Goal: Information Seeking & Learning: Learn about a topic

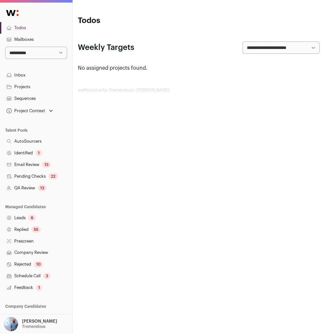
drag, startPoint x: 0, startPoint y: 0, endPoint x: 144, endPoint y: 137, distance: 198.8
click at [144, 138] on html "**********" at bounding box center [162, 167] width 325 height 334
click at [59, 48] on select "**********" at bounding box center [36, 53] width 62 height 12
select select "***"
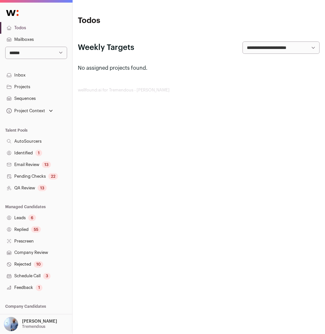
click at [5, 47] on select "**********" at bounding box center [36, 53] width 62 height 12
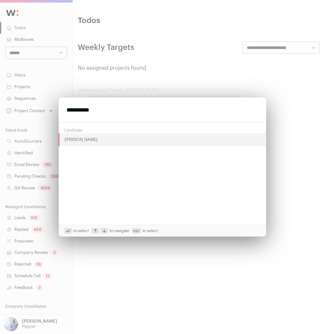
type input "**********"
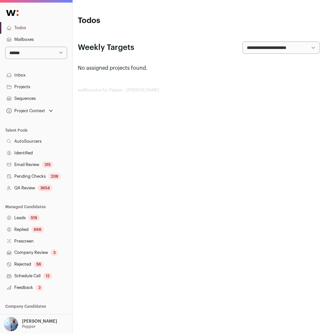
click at [38, 318] on div "Amit Matani Pepper" at bounding box center [39, 324] width 35 height 14
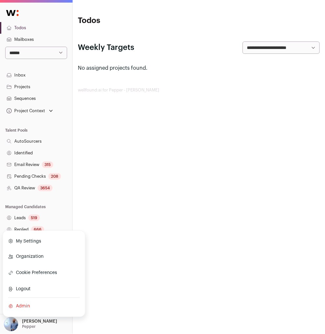
click at [25, 308] on link "Admin" at bounding box center [44, 306] width 72 height 14
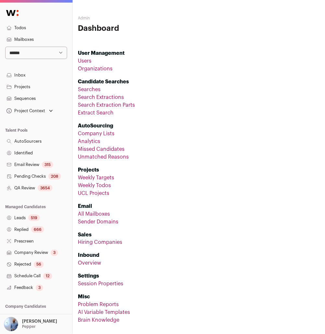
scroll to position [39, 0]
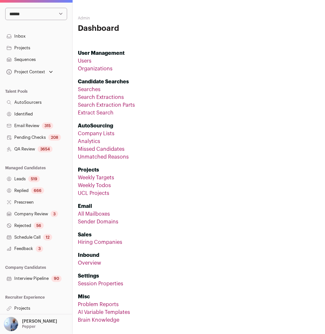
click at [19, 306] on link "Projects" at bounding box center [36, 309] width 72 height 12
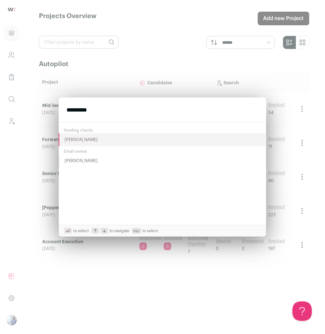
click at [145, 110] on input "*********" at bounding box center [162, 110] width 207 height 25
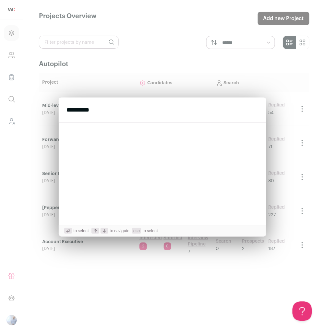
type input "**********"
click at [134, 60] on div "**********" at bounding box center [162, 167] width 325 height 334
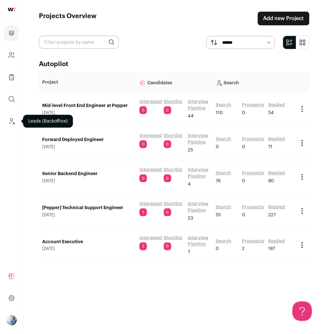
click at [12, 124] on icon "Leads (Backoffice)" at bounding box center [11, 121] width 7 height 8
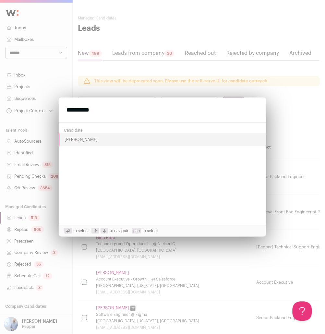
type input "**********"
click at [69, 138] on button "Alex Minai" at bounding box center [162, 139] width 207 height 13
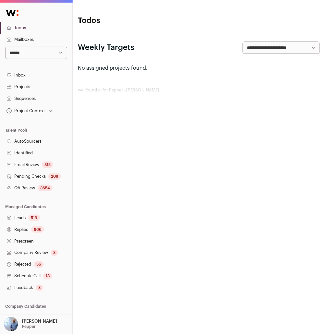
click at [34, 54] on select "**********" at bounding box center [36, 53] width 62 height 12
select select "*****"
click at [5, 47] on select "**********" at bounding box center [36, 53] width 62 height 12
click at [38, 89] on link "Projects" at bounding box center [36, 87] width 72 height 12
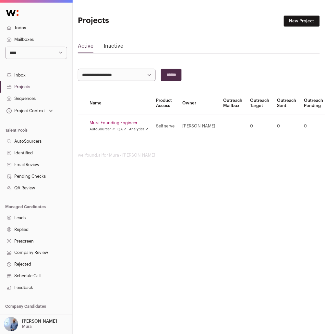
click at [109, 123] on link "Mura Founding Engineer" at bounding box center [118, 122] width 59 height 5
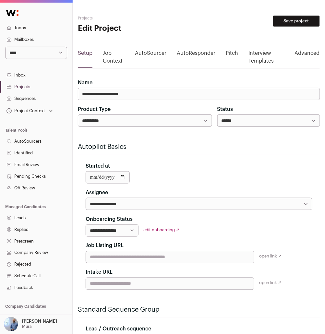
click at [111, 63] on link "Job Context" at bounding box center [114, 58] width 22 height 18
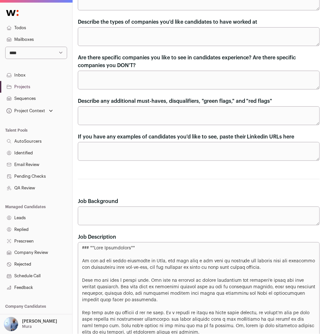
scroll to position [86, 0]
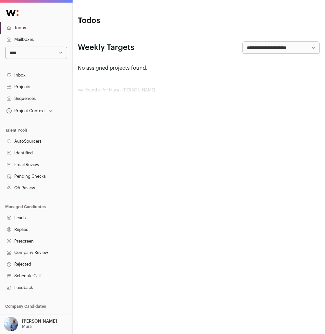
click at [57, 56] on select "**********" at bounding box center [36, 53] width 62 height 12
click at [5, 47] on select "**********" at bounding box center [36, 53] width 62 height 12
click at [57, 56] on select "**********" at bounding box center [36, 53] width 62 height 12
select select "*"
click at [5, 47] on select "**********" at bounding box center [36, 53] width 62 height 12
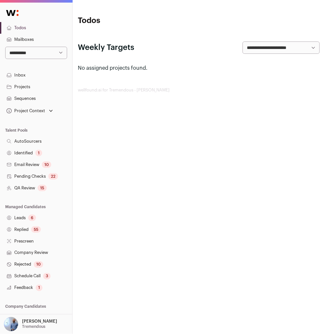
scroll to position [39, 0]
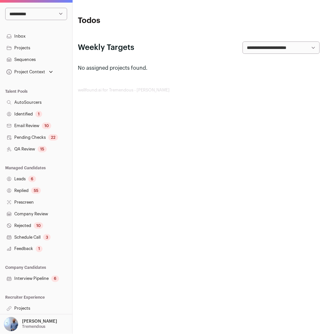
click at [21, 307] on link "Projects" at bounding box center [36, 309] width 72 height 12
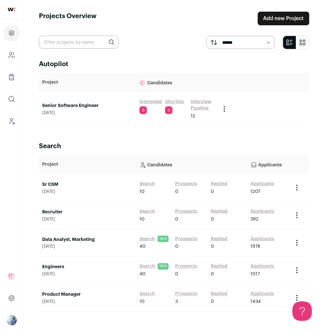
click at [84, 100] on td "Senior Software Engineer [DATE]" at bounding box center [87, 109] width 97 height 34
click at [83, 103] on link "Senior Software Engineer" at bounding box center [87, 105] width 91 height 6
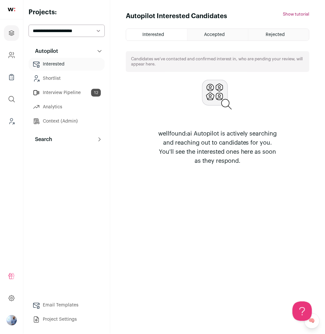
click at [71, 137] on button "Search" at bounding box center [67, 139] width 76 height 13
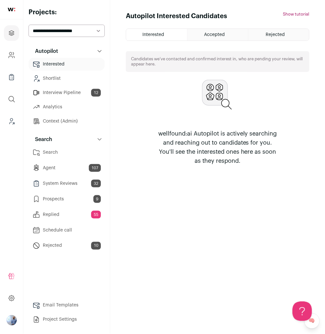
click at [59, 172] on link "Agent 107" at bounding box center [67, 167] width 76 height 13
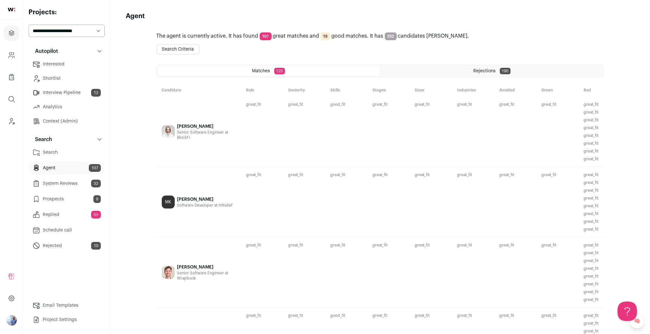
click at [243, 126] on div "great_fit Current title is Senior Software Engineer (IC) and history shows end-…" at bounding box center [262, 132] width 42 height 70
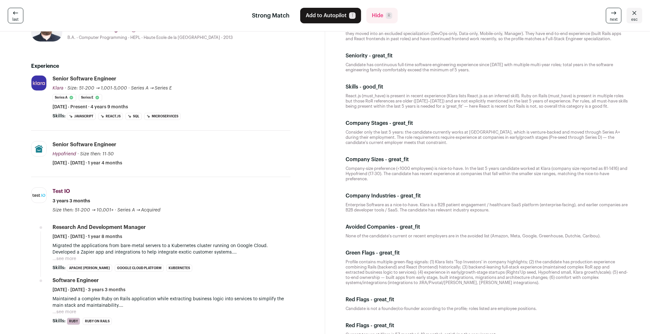
scroll to position [121, 0]
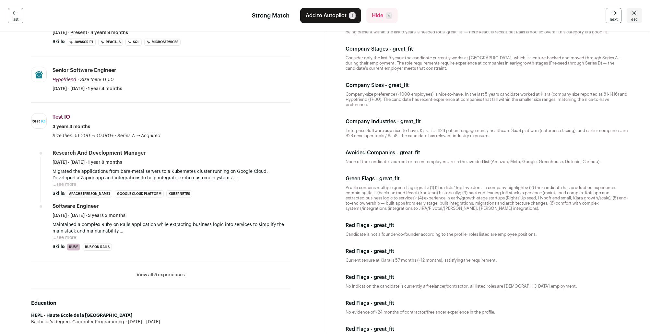
click at [73, 184] on button "...see more" at bounding box center [65, 184] width 24 height 6
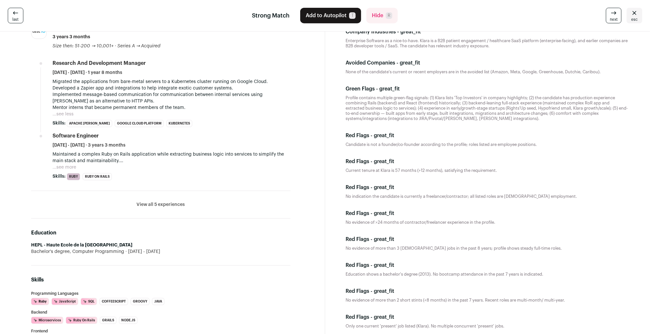
scroll to position [0, 0]
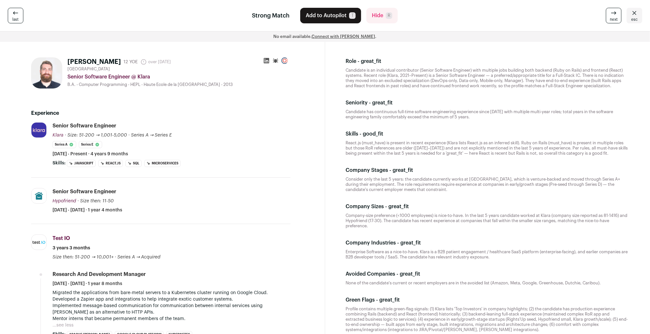
click at [210, 123] on div "Senior Software Engineer Klara Klara [DOMAIN_NAME] Add to company list Public /…" at bounding box center [172, 139] width 238 height 35
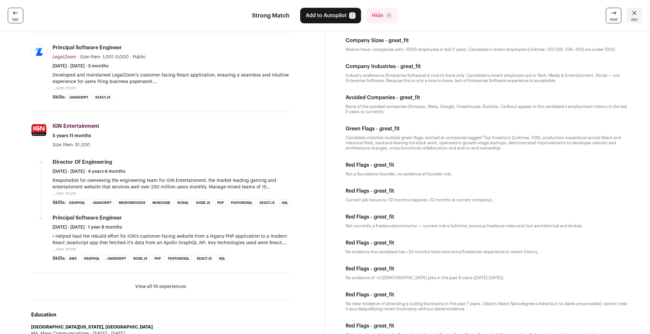
scroll to position [196, 0]
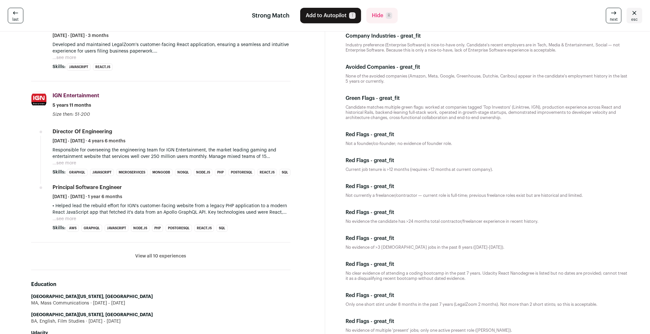
click at [144, 259] on button "View all 10 experiences" at bounding box center [161, 256] width 51 height 6
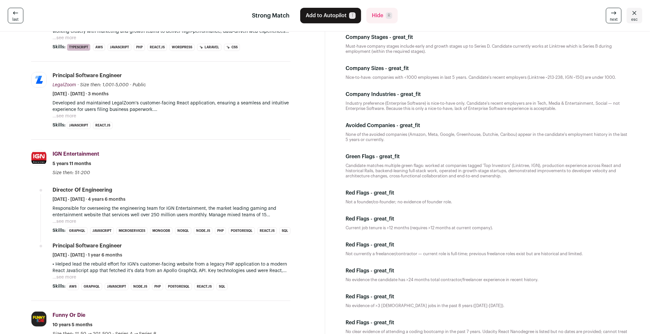
scroll to position [0, 0]
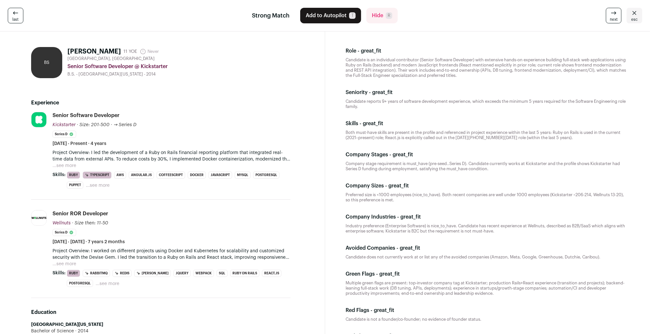
click at [239, 68] on div "Senior Software Developer @ Kickstarter" at bounding box center [178, 67] width 223 height 8
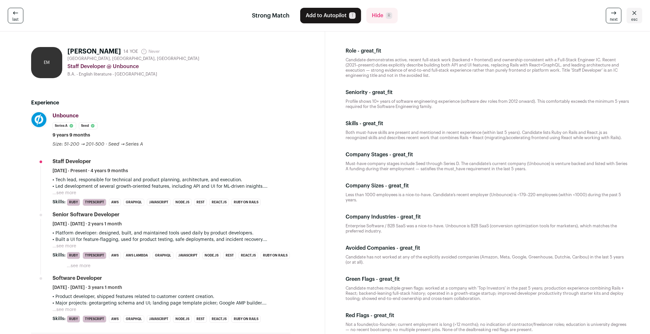
click at [69, 193] on button "...see more" at bounding box center [65, 193] width 24 height 6
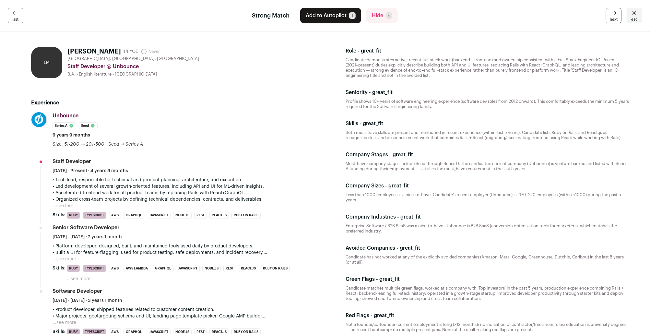
click at [60, 260] on button "...see more" at bounding box center [65, 259] width 24 height 6
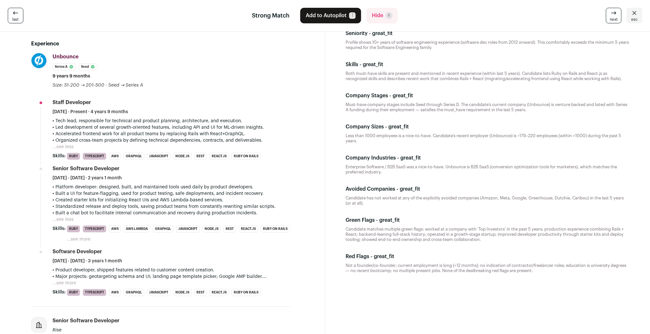
scroll to position [70, 0]
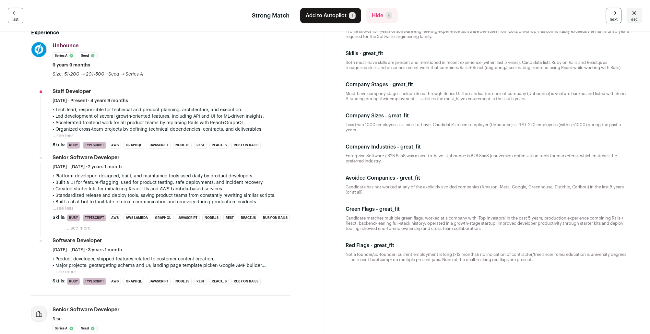
click at [66, 273] on button "...see more" at bounding box center [65, 272] width 24 height 6
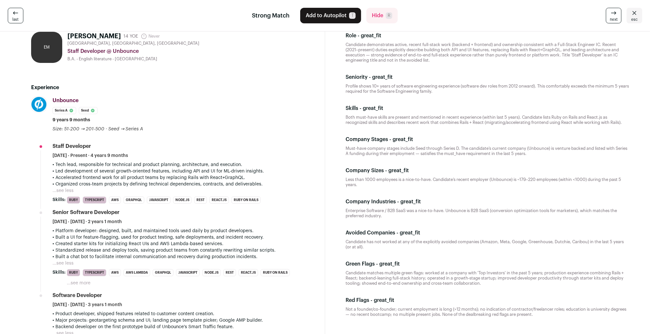
scroll to position [0, 0]
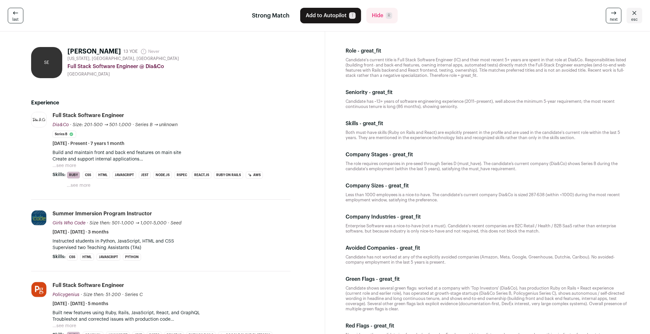
click at [64, 164] on button "...see more" at bounding box center [65, 165] width 24 height 6
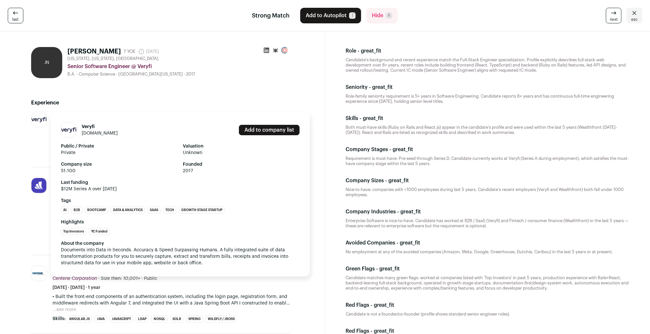
click at [89, 136] on div "Veryfi veryfi.com" at bounding box center [100, 130] width 36 height 13
click at [94, 135] on link "[DOMAIN_NAME]" at bounding box center [100, 133] width 36 height 5
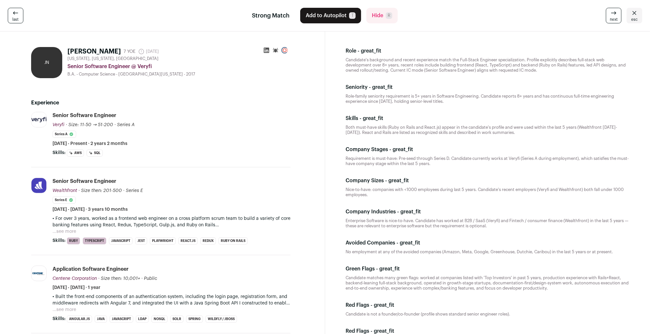
click at [262, 140] on div "Senior Software Engineer Veryfi Veryfi veryfi.com Add to company list Public / …" at bounding box center [172, 129] width 238 height 35
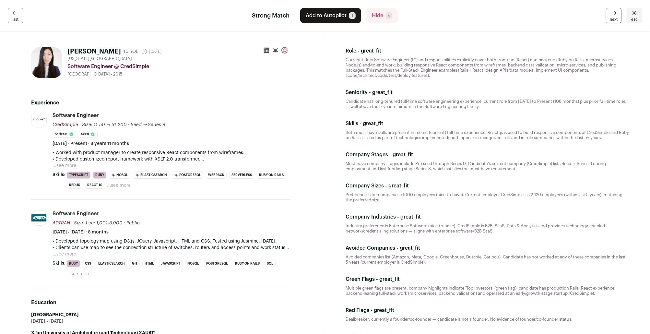
click at [268, 219] on div "Software Engineer ADTRAN ADTRAN adtran.com Add to company list Public / Private…" at bounding box center [172, 222] width 238 height 25
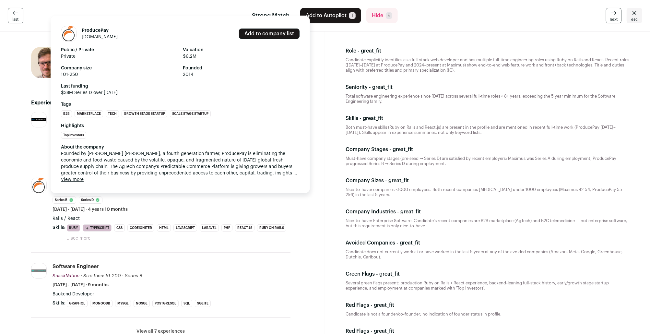
click at [99, 37] on link "producepay.com" at bounding box center [100, 37] width 36 height 5
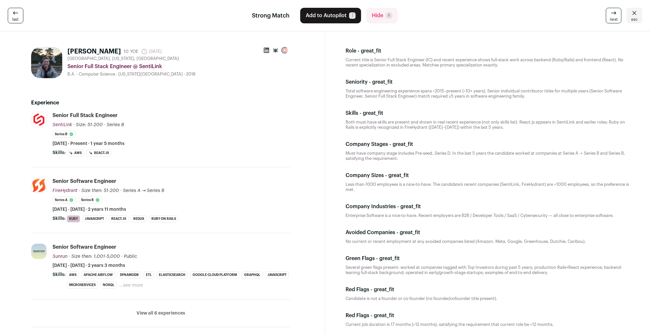
click at [228, 158] on li "SentiLink sentilink.com Add to company list Public / Private Private Valuation …" at bounding box center [160, 139] width 259 height 55
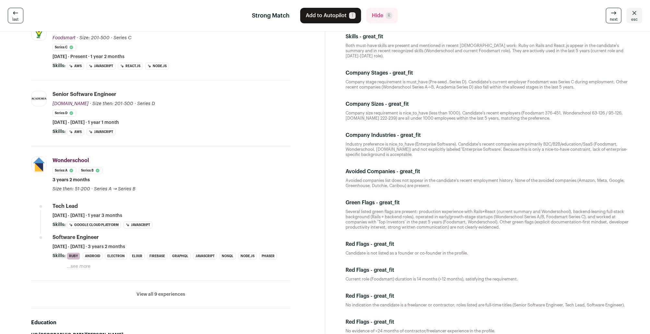
scroll to position [88, 0]
click at [75, 265] on button "...see more" at bounding box center [79, 266] width 24 height 6
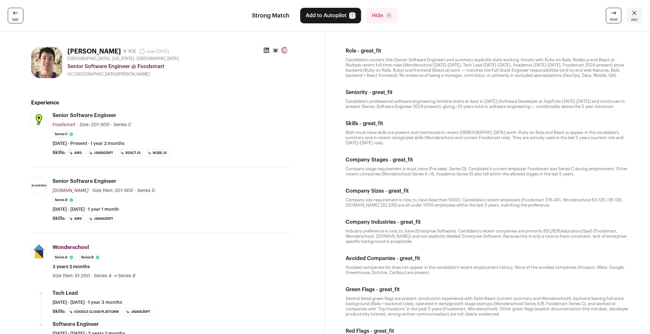
click at [264, 49] on icon at bounding box center [267, 51] width 6 height 6
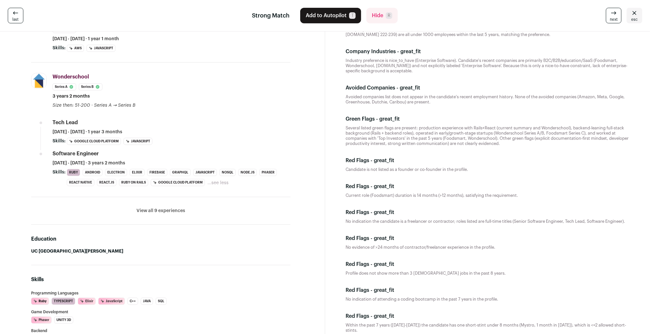
scroll to position [214, 0]
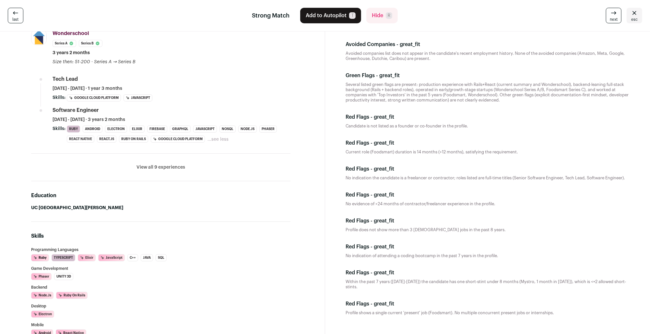
click at [336, 56] on section "Role - great_fit Candidate's current title (Senior Software Engineer) and summa…" at bounding box center [487, 211] width 325 height 789
click at [89, 216] on div "Education UC Santa Barbara" at bounding box center [160, 201] width 259 height 41
click at [182, 167] on button "View all 9 experiences" at bounding box center [160, 167] width 49 height 6
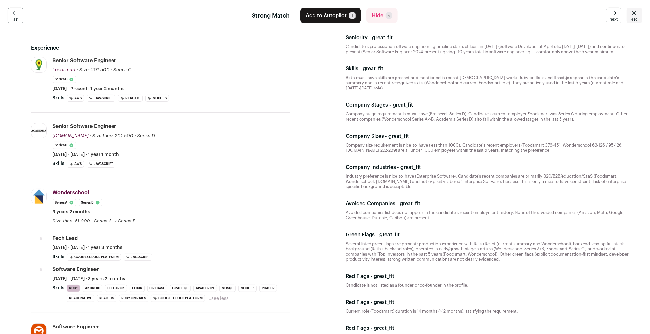
scroll to position [0, 0]
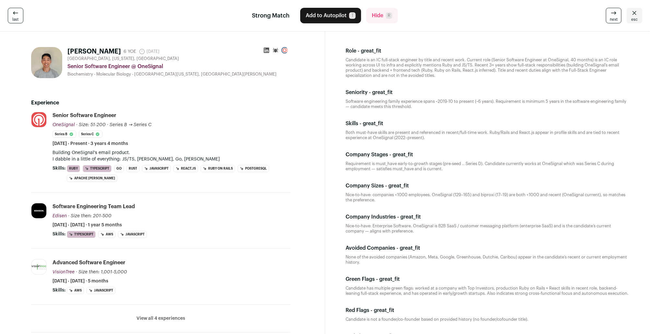
click at [631, 10] on icon at bounding box center [635, 13] width 8 height 8
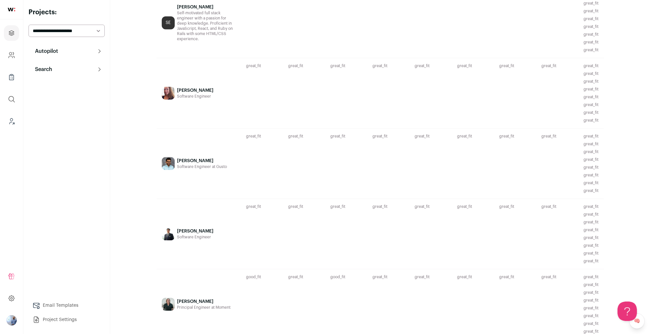
scroll to position [1155, 0]
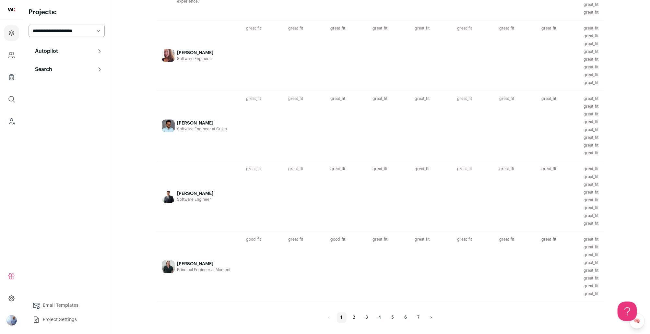
click at [352, 316] on link "2" at bounding box center [354, 317] width 10 height 10
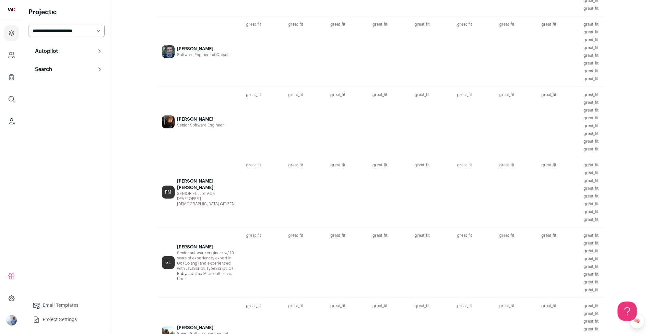
scroll to position [651, 0]
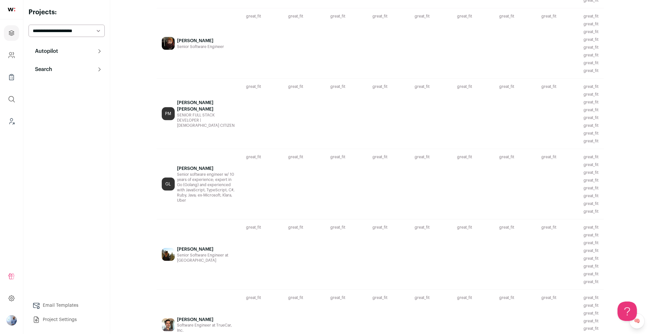
click at [201, 112] on div "pETER MEGH" at bounding box center [206, 106] width 58 height 13
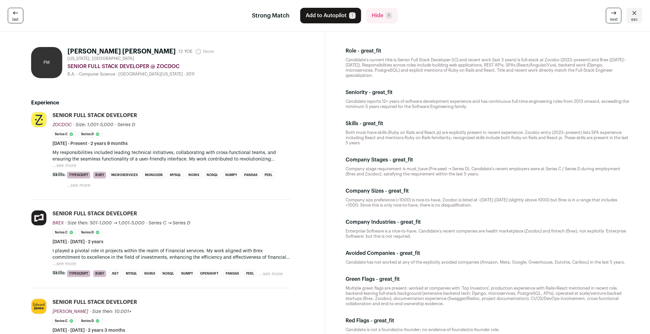
click at [69, 166] on button "...see more" at bounding box center [65, 165] width 24 height 6
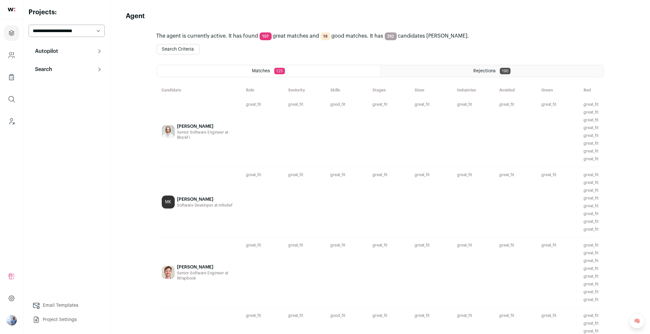
click at [160, 183] on div "MK [PERSON_NAME] Software Developer at mRelief" at bounding box center [199, 202] width 84 height 70
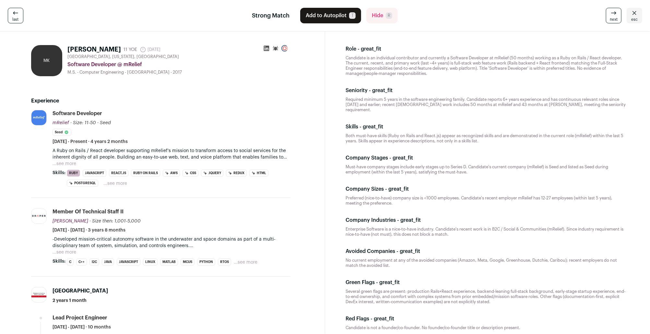
scroll to position [3, 0]
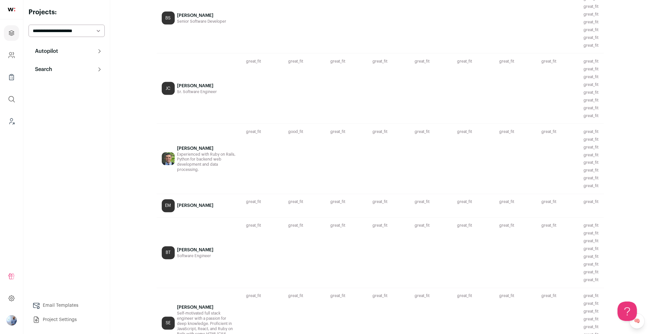
scroll to position [836, 0]
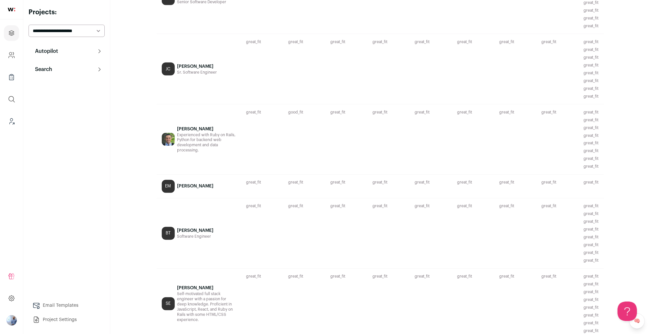
click at [210, 189] on div "EM [PERSON_NAME]" at bounding box center [199, 186] width 84 height 23
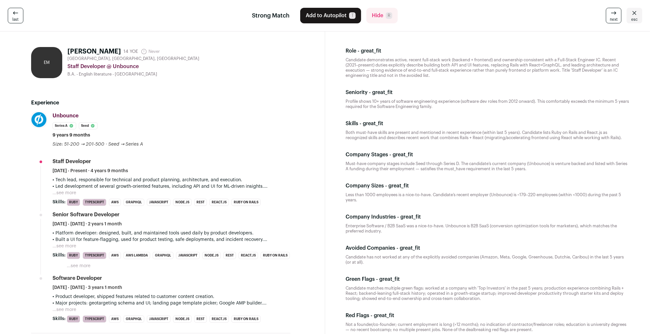
click at [190, 166] on div "Staff Developer January 2021 - Present · 4 years 9 months" at bounding box center [172, 166] width 238 height 16
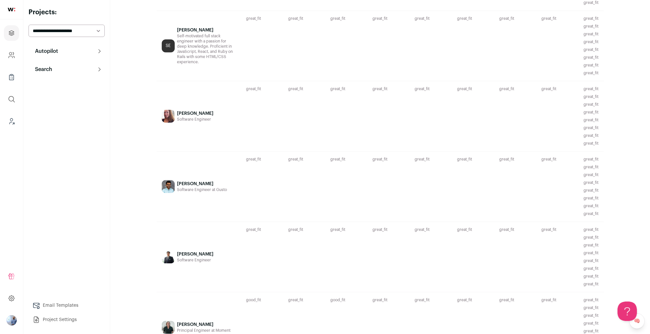
scroll to position [1155, 0]
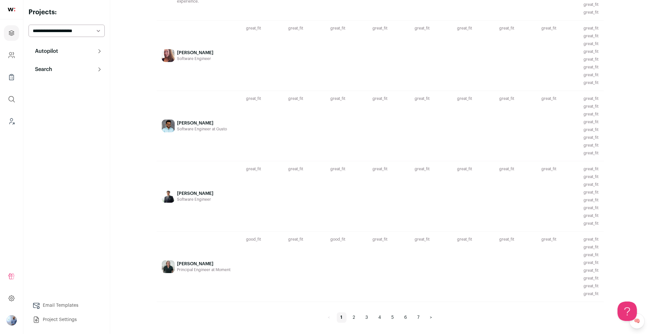
click at [381, 320] on link "4" at bounding box center [380, 317] width 10 height 10
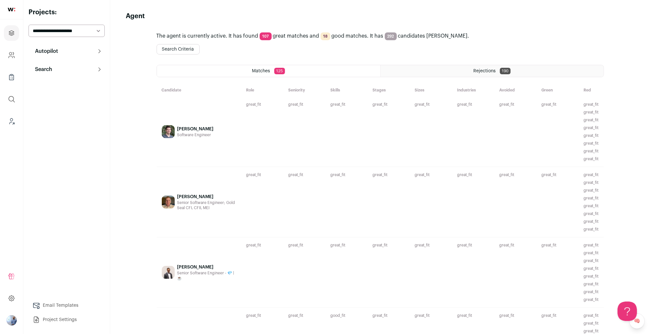
click at [215, 216] on div "Ethan Kent Senior Software Engineer; Gold Seal CFI, CFII, MEI" at bounding box center [206, 202] width 58 height 60
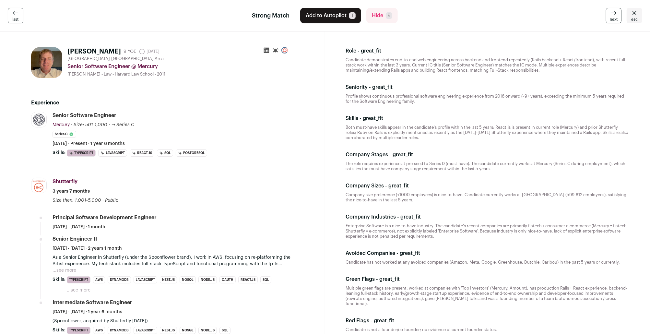
click at [265, 49] on icon at bounding box center [267, 51] width 6 height 6
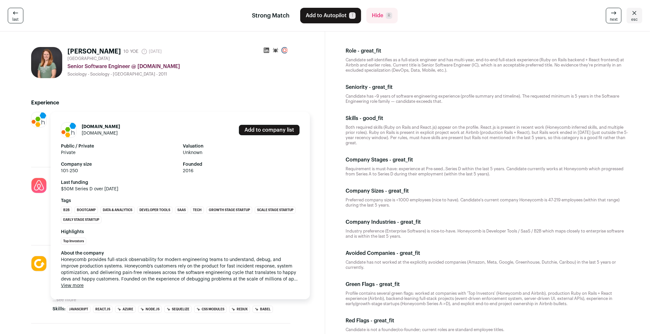
click at [58, 116] on div "[DOMAIN_NAME] [DOMAIN_NAME] Add to company list Public / Private Private Valuat…" at bounding box center [180, 205] width 259 height 187
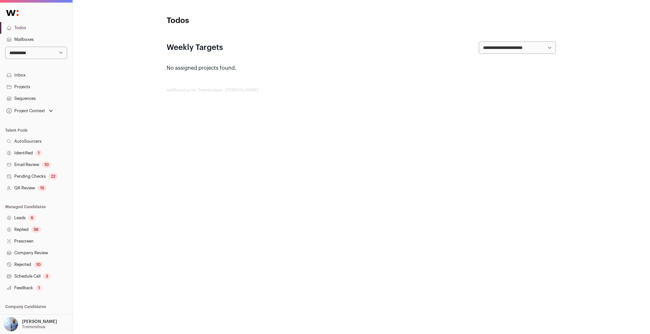
click at [48, 49] on select "**********" at bounding box center [36, 53] width 62 height 12
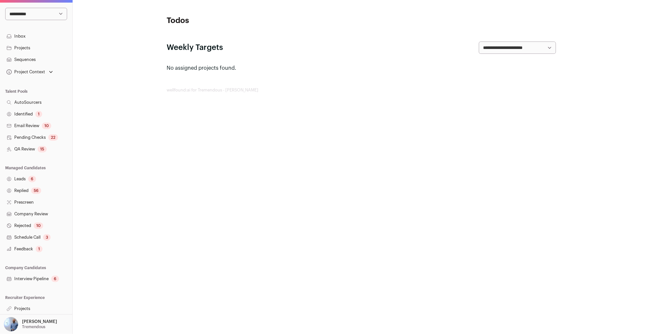
click at [46, 14] on select "**********" at bounding box center [36, 14] width 62 height 12
select select "*"
click at [5, 8] on select "**********" at bounding box center [36, 14] width 62 height 12
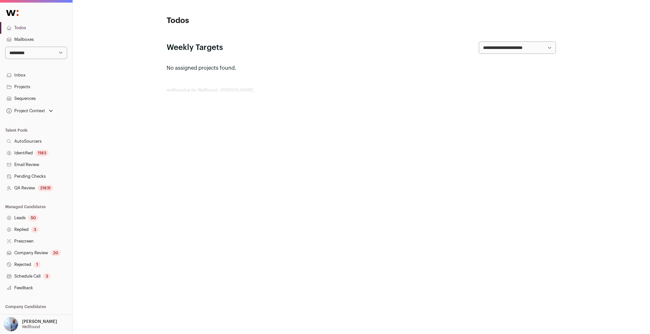
scroll to position [39, 0]
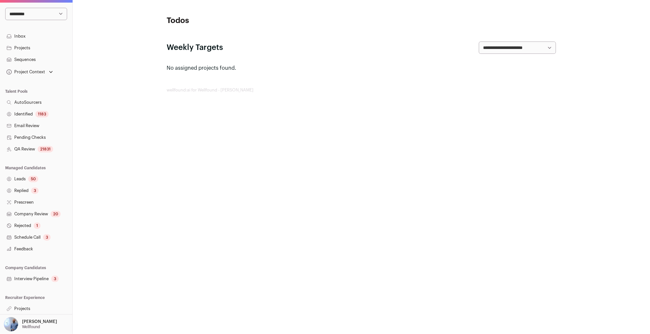
click at [25, 310] on link "Projects" at bounding box center [36, 309] width 72 height 12
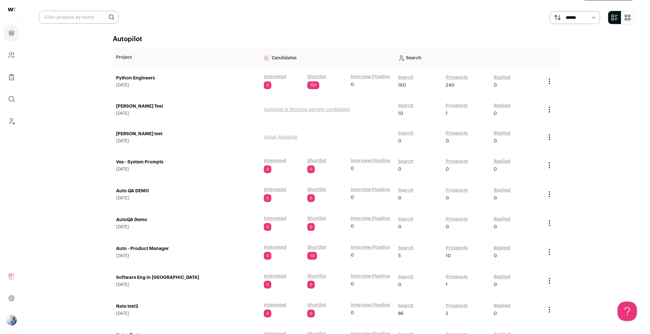
scroll to position [64, 0]
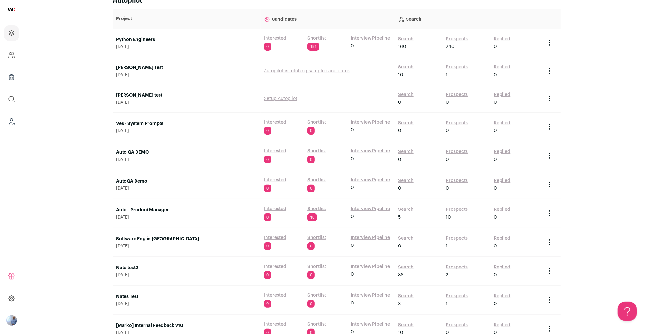
click at [405, 65] on link "Search" at bounding box center [406, 67] width 16 height 6
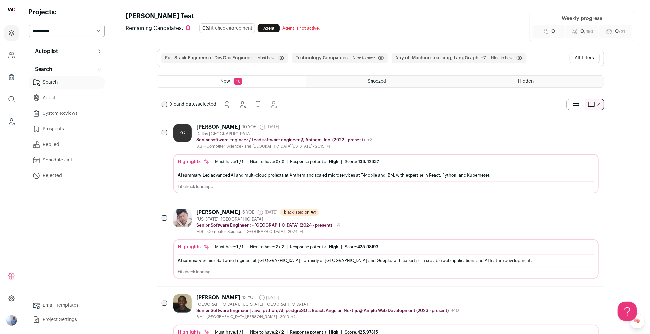
click at [577, 59] on button "All filters" at bounding box center [585, 58] width 30 height 10
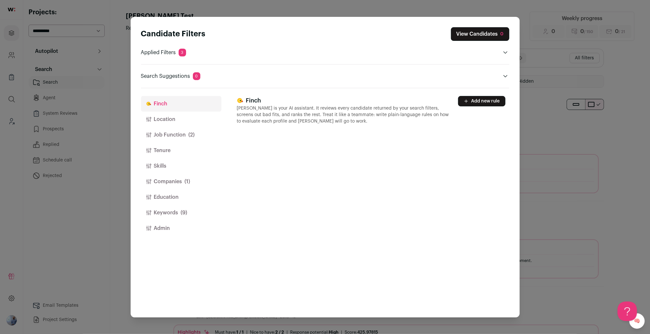
click at [179, 120] on button "Location" at bounding box center [181, 120] width 80 height 16
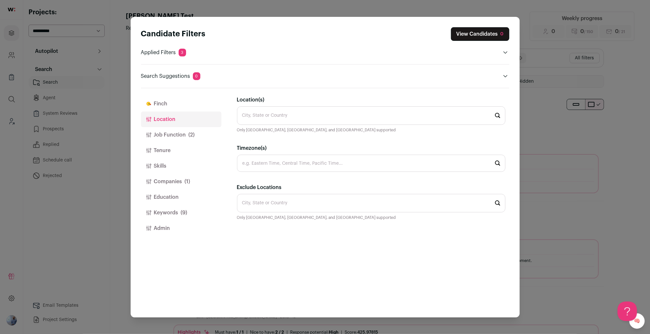
click at [166, 137] on button "Job Function (2)" at bounding box center [181, 135] width 80 height 16
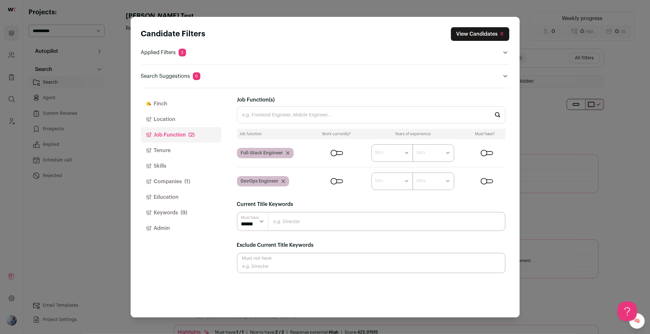
click at [177, 154] on button "Tenure" at bounding box center [181, 151] width 80 height 16
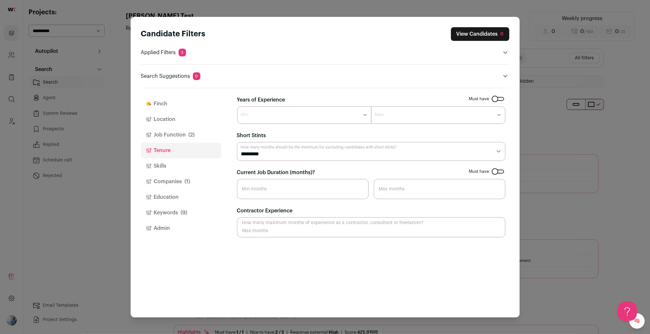
click at [174, 171] on button "Skills" at bounding box center [181, 166] width 80 height 16
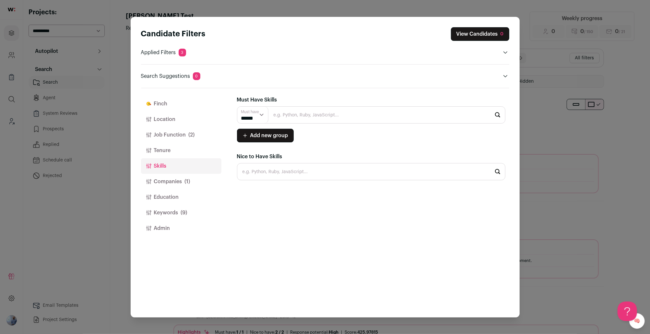
click at [286, 121] on input "Close modal via background" at bounding box center [371, 114] width 268 height 17
type input "python"
click at [200, 179] on button "Companies (1)" at bounding box center [181, 182] width 80 height 16
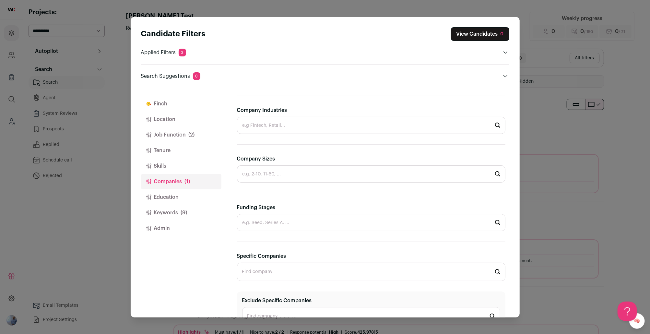
scroll to position [169, 0]
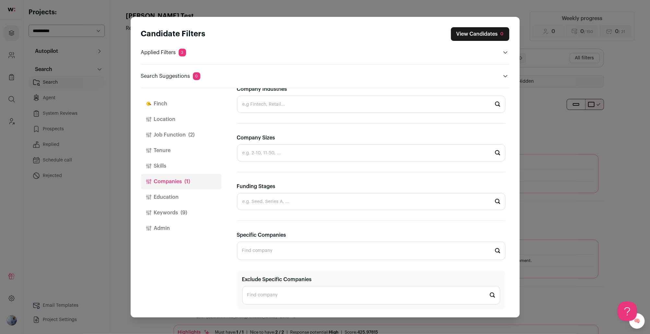
click at [180, 194] on button "Education" at bounding box center [181, 197] width 80 height 16
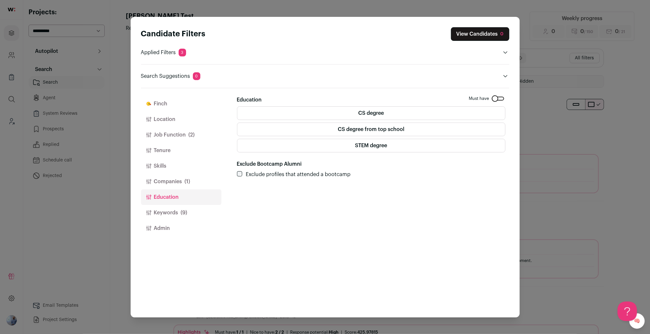
click at [181, 210] on span "(9)" at bounding box center [184, 213] width 6 height 8
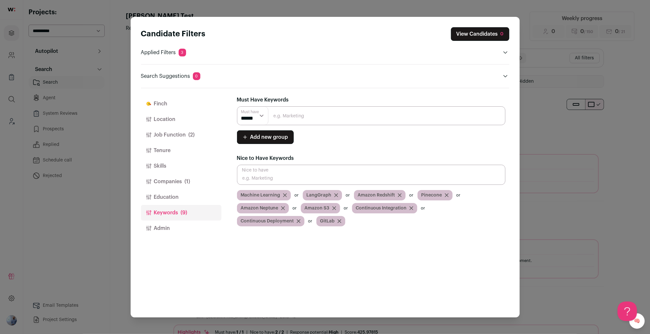
click at [155, 100] on button "Finch" at bounding box center [181, 104] width 80 height 16
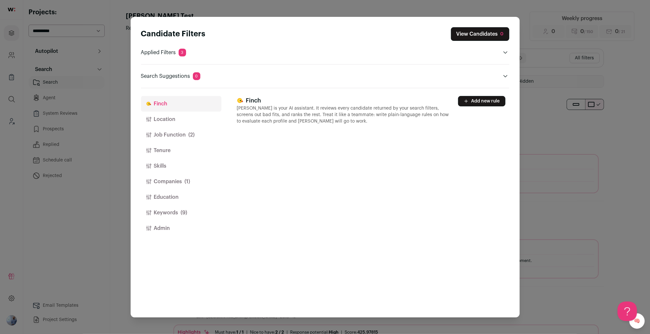
click at [149, 53] on p "Applied Filters 3" at bounding box center [163, 53] width 45 height 8
click at [506, 52] on icon "Open applied filters" at bounding box center [505, 52] width 5 height 5
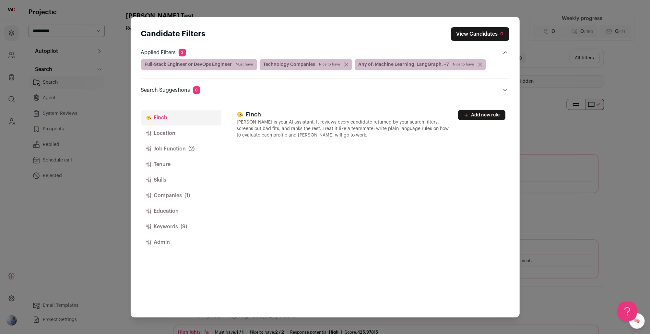
click at [507, 54] on icon "Close applied filters" at bounding box center [505, 52] width 5 height 5
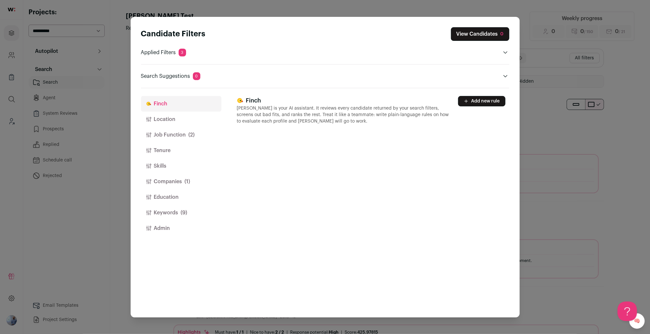
click at [163, 139] on button "Job Function (2)" at bounding box center [181, 135] width 80 height 16
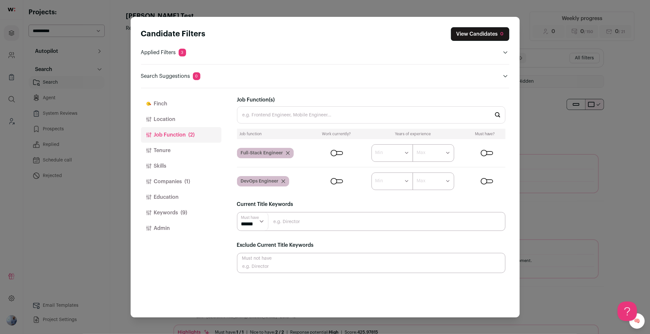
click at [335, 148] on form "****** ******* ******* ******* ******* ******* ******* ******* ******* ********…" at bounding box center [409, 153] width 191 height 18
click at [336, 151] on div "Close modal via background" at bounding box center [337, 153] width 12 height 4
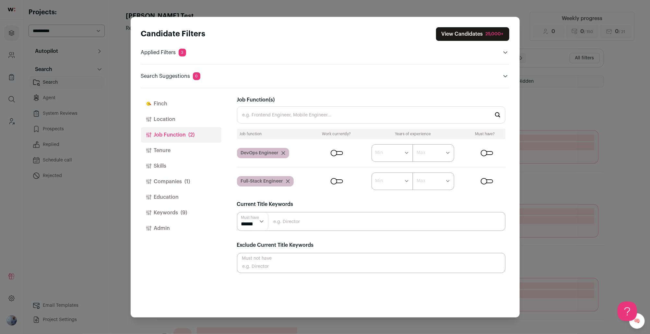
click at [336, 151] on div "Close modal via background" at bounding box center [337, 153] width 12 height 4
click at [333, 151] on div "Close modal via background" at bounding box center [337, 153] width 12 height 4
click at [337, 151] on label "Close modal via background" at bounding box center [335, 153] width 15 height 4
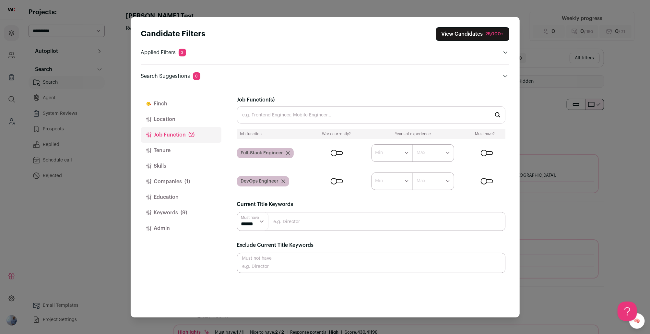
click at [283, 181] on icon "Close modal via background" at bounding box center [283, 181] width 3 height 3
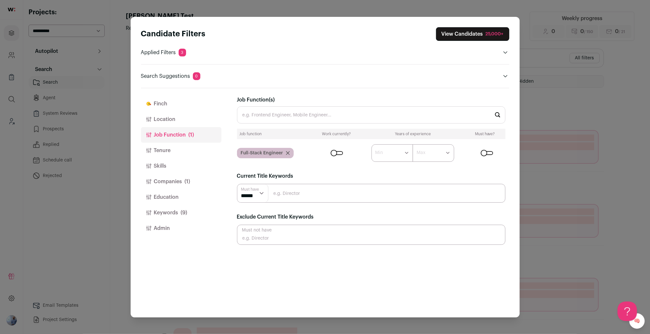
click at [176, 125] on button "Location" at bounding box center [181, 120] width 80 height 16
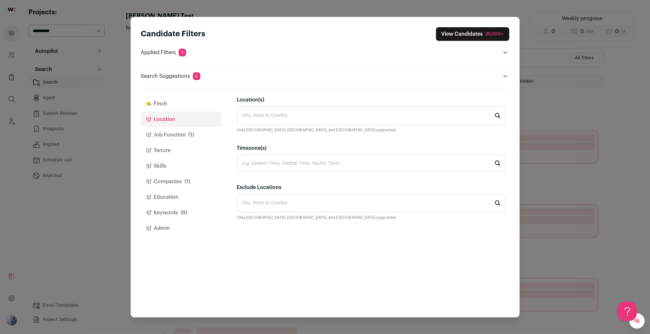
click at [334, 118] on input "Location(s)" at bounding box center [371, 115] width 268 height 18
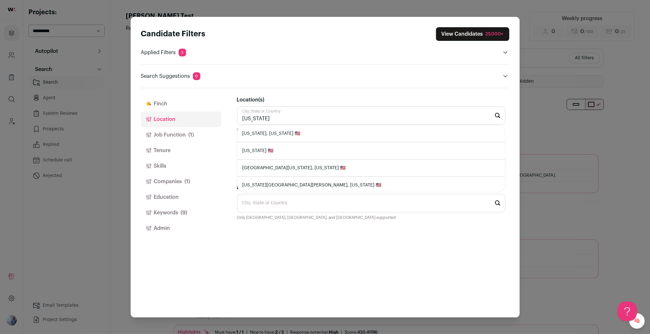
click at [270, 133] on li "New York, New York 🇺🇸" at bounding box center [371, 133] width 268 height 17
type input "New York, New York 🇺🇸"
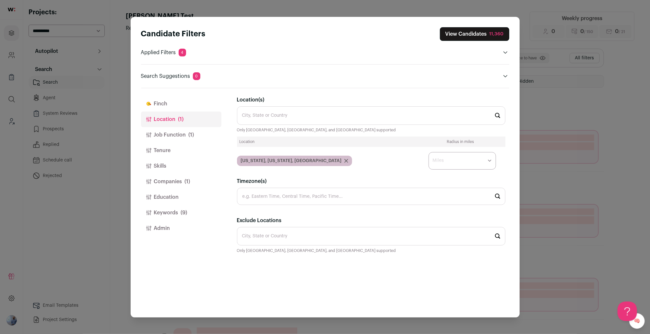
click at [168, 183] on button "Companies (1)" at bounding box center [181, 182] width 80 height 16
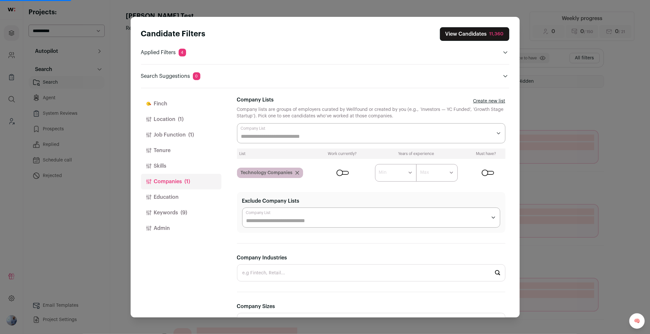
click at [296, 173] on icon "Close modal via background" at bounding box center [297, 173] width 4 height 4
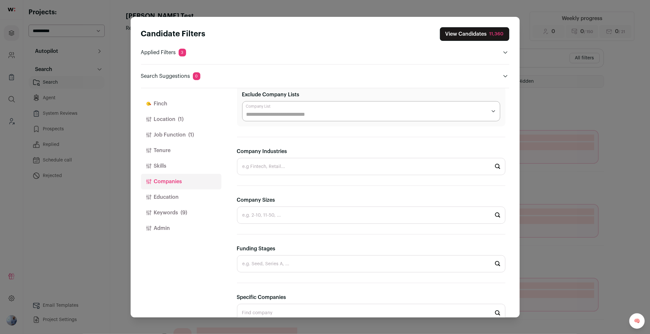
scroll to position [131, 0]
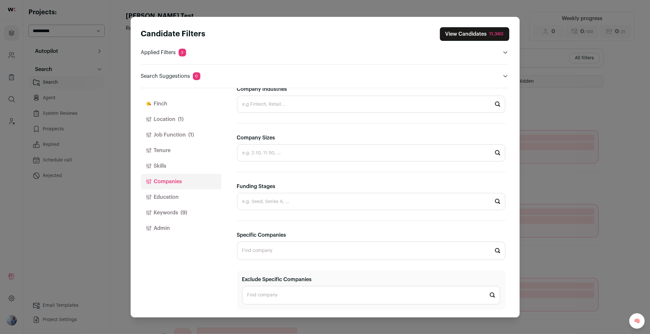
click at [266, 198] on input "Funding Stages" at bounding box center [371, 201] width 268 height 17
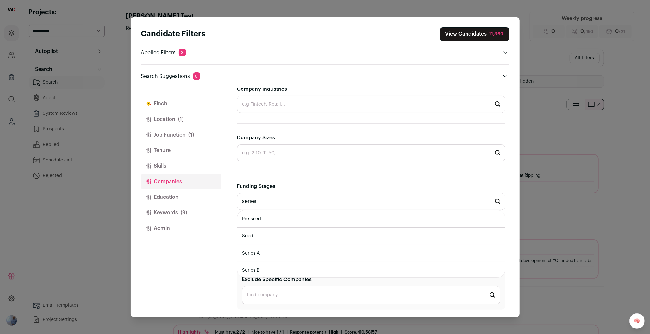
click at [261, 251] on li "Series A" at bounding box center [371, 253] width 268 height 17
type input "Series A"
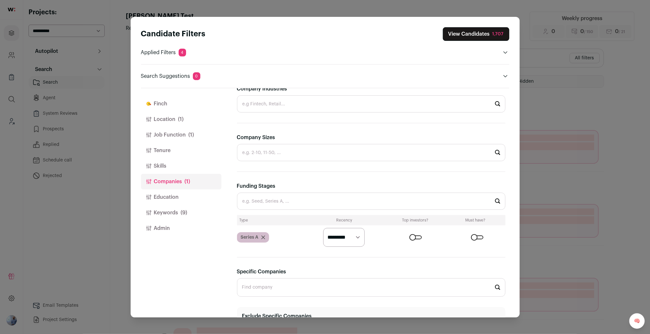
click at [355, 235] on select "********* ******* ******" at bounding box center [343, 237] width 41 height 19
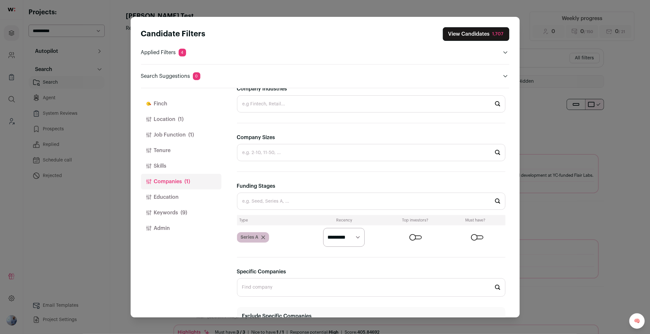
select select "******"
click at [323, 228] on select "********* ******* ******" at bounding box center [343, 237] width 41 height 19
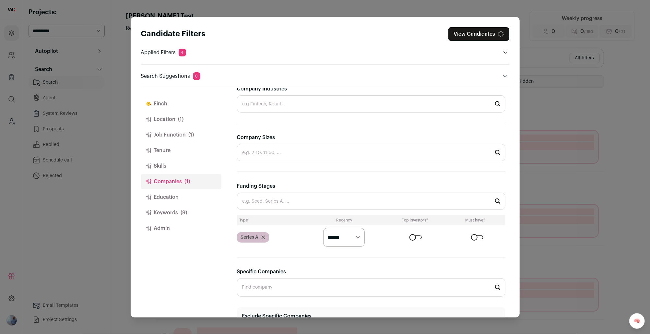
click at [415, 238] on div "Close modal via background" at bounding box center [415, 237] width 12 height 4
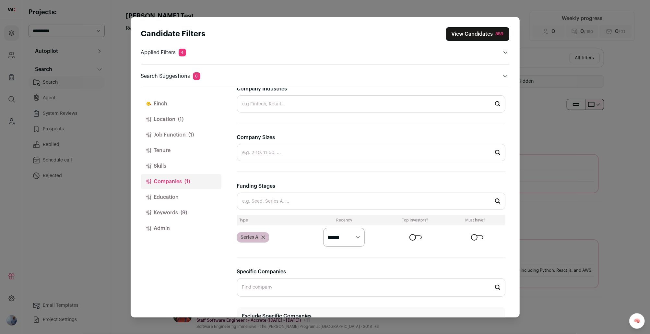
click at [170, 216] on button "Keywords (9)" at bounding box center [181, 213] width 80 height 16
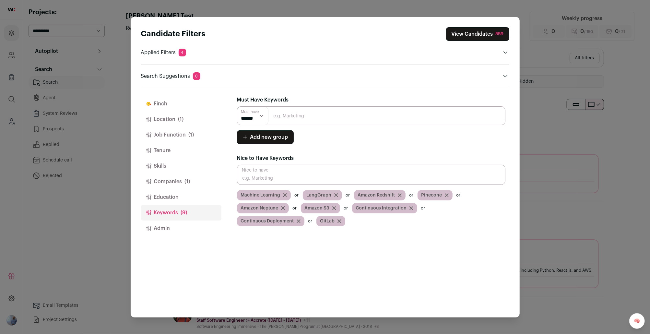
click at [192, 186] on button "Companies (1)" at bounding box center [181, 182] width 80 height 16
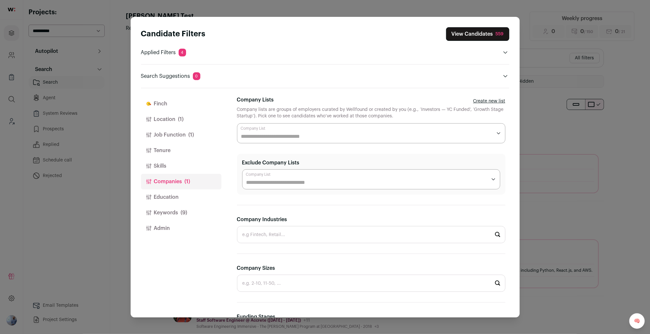
click at [181, 131] on button "Job Function (1)" at bounding box center [181, 135] width 80 height 16
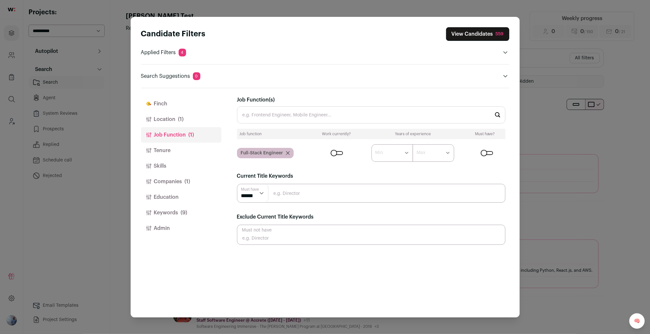
click at [179, 118] on span "(1)" at bounding box center [181, 119] width 6 height 8
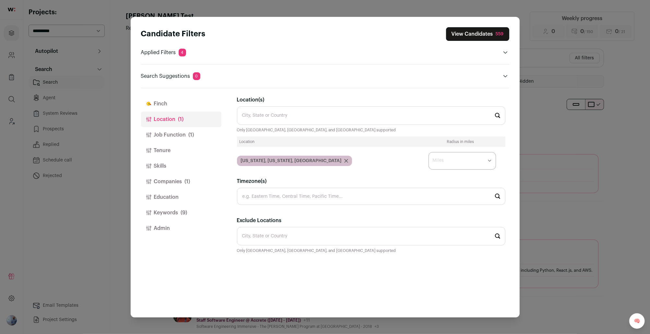
click at [179, 138] on button "Job Function (1)" at bounding box center [181, 135] width 80 height 16
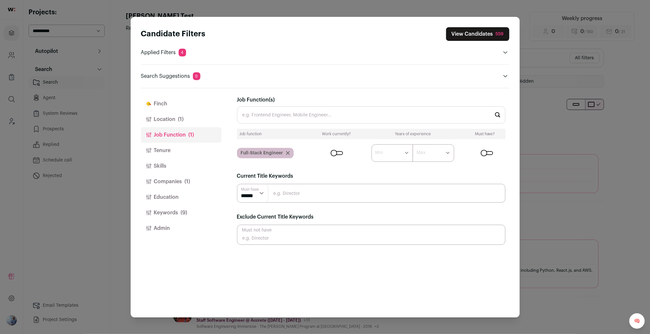
click at [280, 111] on input "Job Function(s)" at bounding box center [371, 114] width 268 height 17
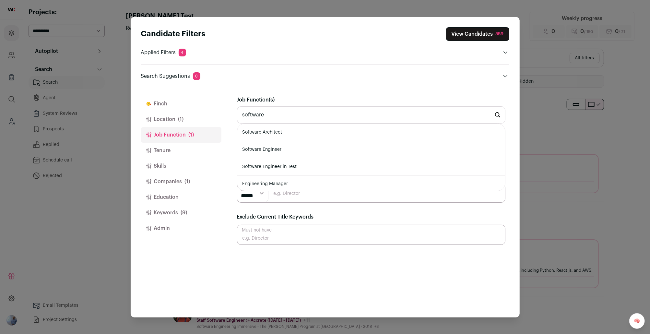
click at [272, 152] on li "Software Engineer" at bounding box center [371, 149] width 268 height 17
type input "Software Engineer"
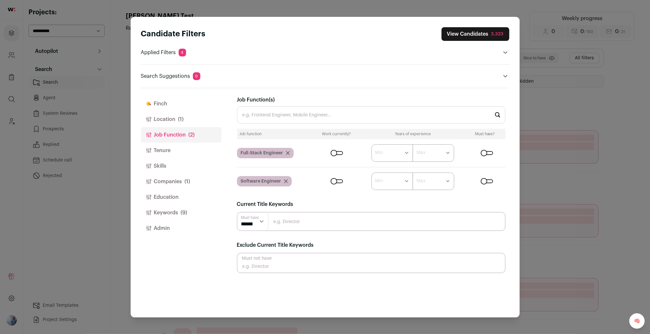
click at [488, 33] on button "View Candidates 3,323" at bounding box center [476, 34] width 68 height 14
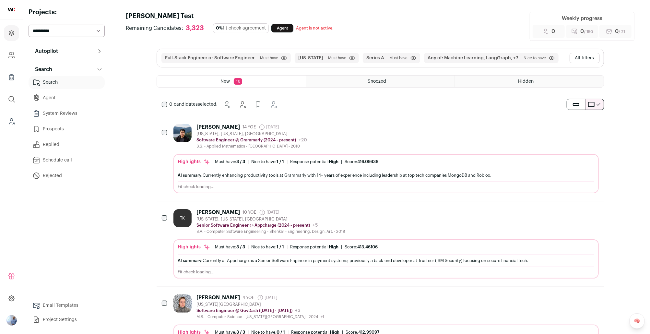
click at [378, 133] on div "William Chan 14 YOE 17 days ago Admin only. The last time the profile was scrap…" at bounding box center [385, 136] width 425 height 25
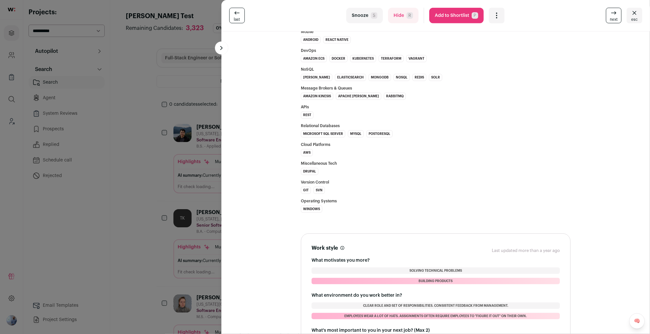
scroll to position [640, 0]
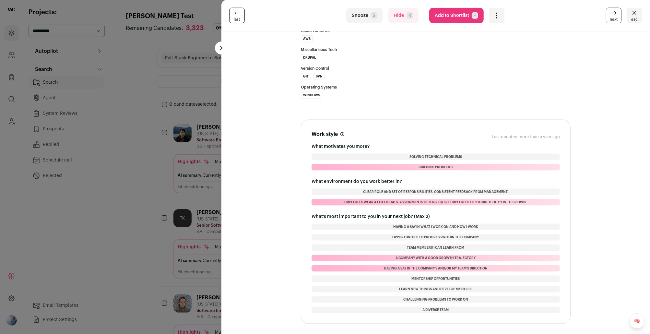
click at [181, 212] on div "last Snooze S Hide R Add to Shortlist P More actions Report a Problem Report th…" at bounding box center [325, 167] width 650 height 334
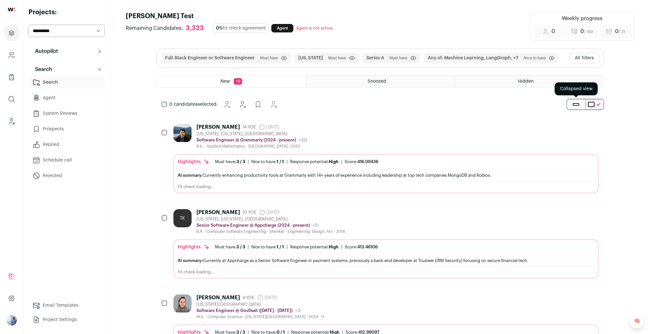
click at [577, 106] on button "submit" at bounding box center [576, 104] width 18 height 10
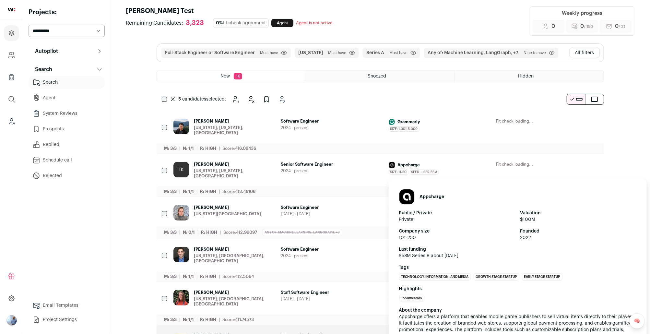
scroll to position [0, 0]
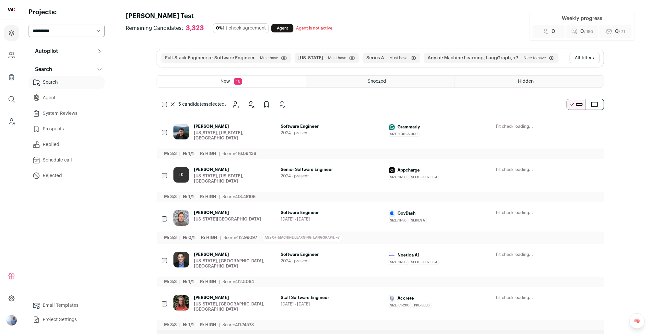
click at [574, 54] on button "All filters" at bounding box center [585, 58] width 30 height 10
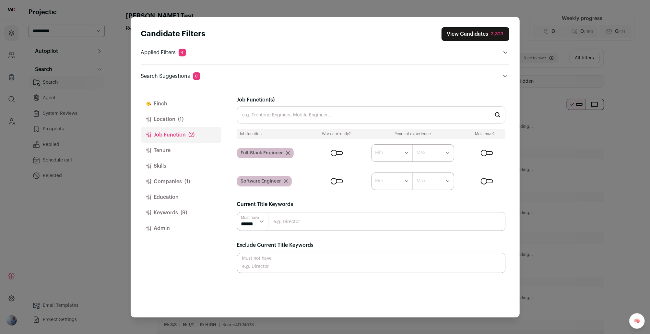
click at [164, 105] on button "Finch" at bounding box center [181, 104] width 80 height 16
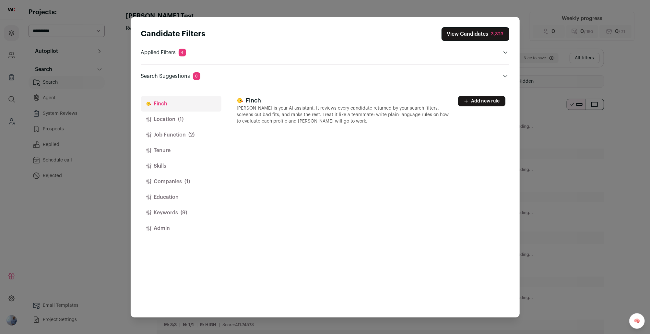
click at [483, 102] on button "Add new rule" at bounding box center [481, 101] width 47 height 10
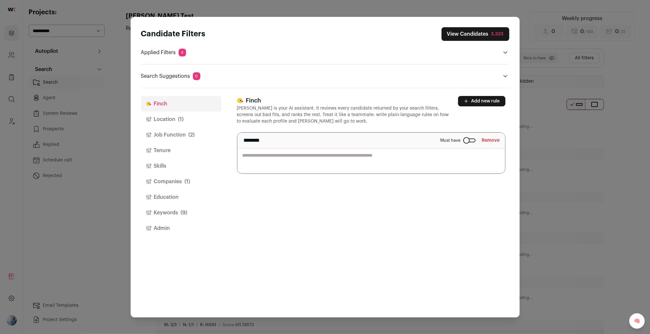
click at [311, 165] on textarea "Close modal via background" at bounding box center [371, 153] width 268 height 41
type textarea "**********"
click at [366, 244] on div "**********" at bounding box center [373, 202] width 272 height 229
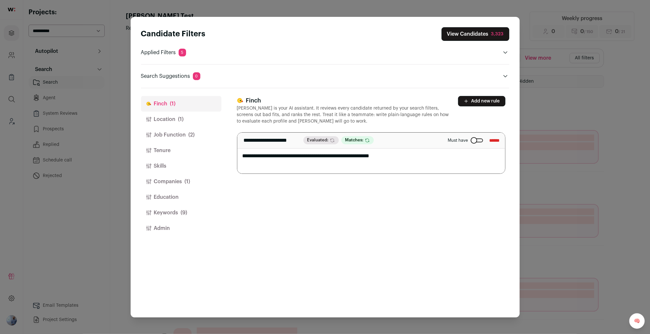
click at [552, 175] on div "Candidate Filters View Candidates 3,323 Applied Filters 5 Entry-level experienc…" at bounding box center [325, 167] width 650 height 334
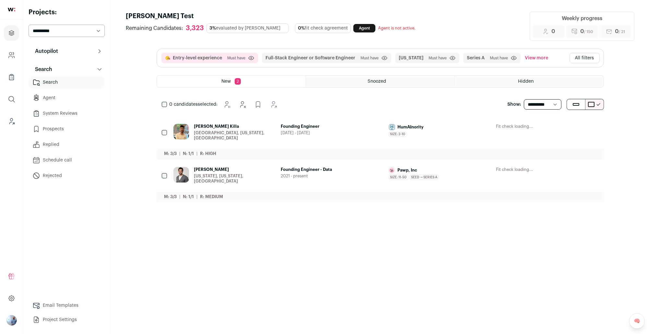
click at [337, 129] on div "Founding Engineer 2024 - 2025" at bounding box center [332, 132] width 102 height 17
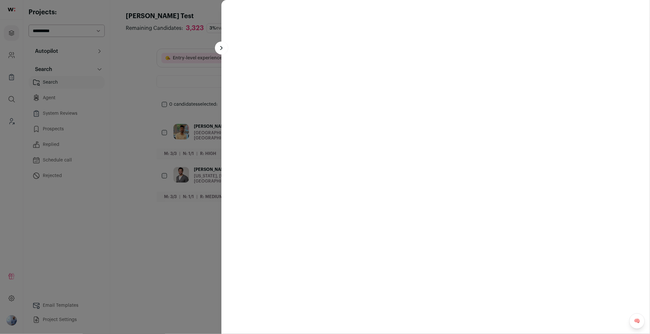
click at [337, 129] on turbo-frame at bounding box center [435, 167] width 429 height 334
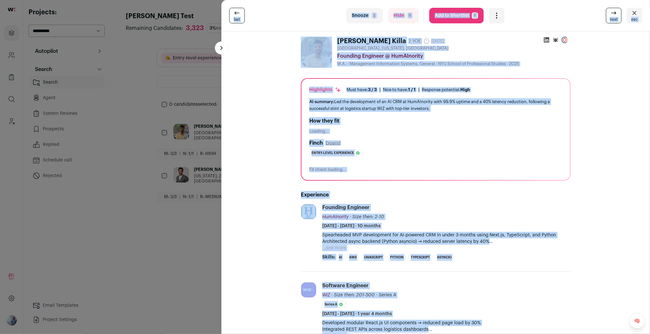
click at [397, 143] on div "Finch Expand" at bounding box center [435, 143] width 253 height 8
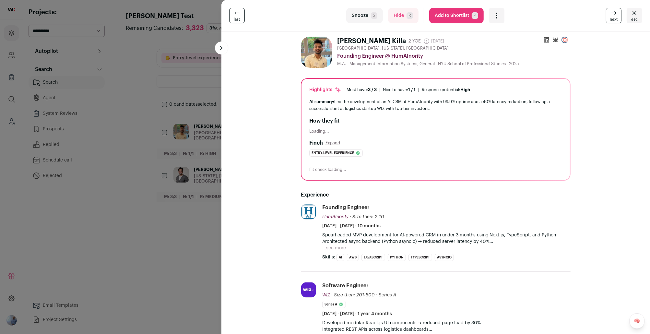
click at [332, 142] on button "Expand" at bounding box center [333, 142] width 15 height 5
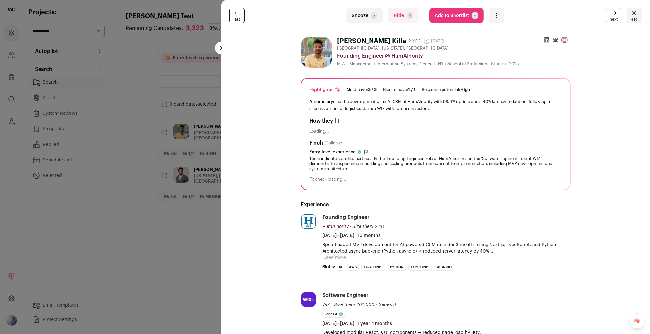
click at [359, 166] on div "The candidate's profile, particularly the 'Founding Engineer' role at HumAInori…" at bounding box center [435, 164] width 253 height 16
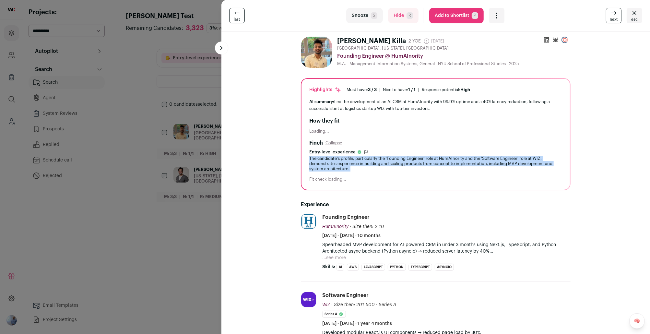
click at [359, 166] on div "The candidate's profile, particularly the 'Founding Engineer' role at HumAInori…" at bounding box center [435, 164] width 253 height 16
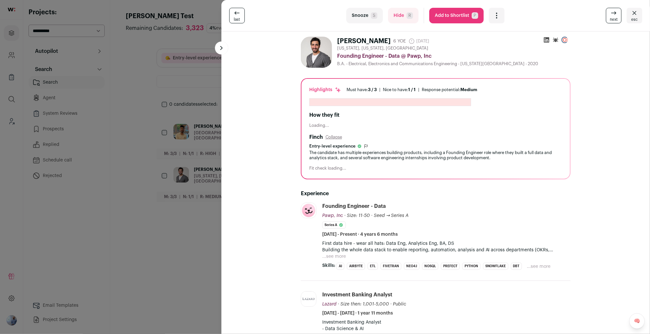
click at [396, 154] on div "The candidate has multiple experiences building products, including a Founding …" at bounding box center [435, 155] width 253 height 10
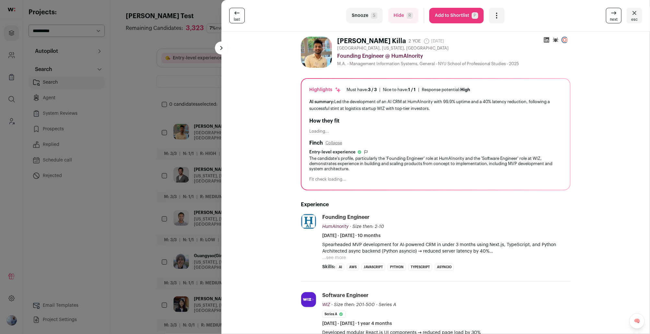
click at [497, 19] on icon "Open dropdown" at bounding box center [497, 16] width 8 height 8
click at [479, 58] on div "Founding Engineer @ HumAInority" at bounding box center [453, 56] width 233 height 8
click at [125, 89] on div "last Snooze S Hide R Add to Shortlist P More actions Report a Problem Report th…" at bounding box center [325, 167] width 650 height 334
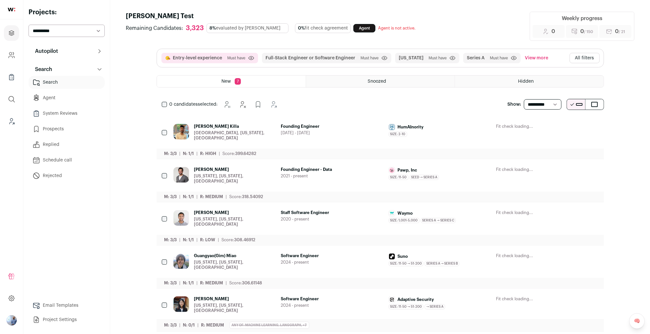
click at [49, 131] on link "Prospects" at bounding box center [67, 129] width 76 height 13
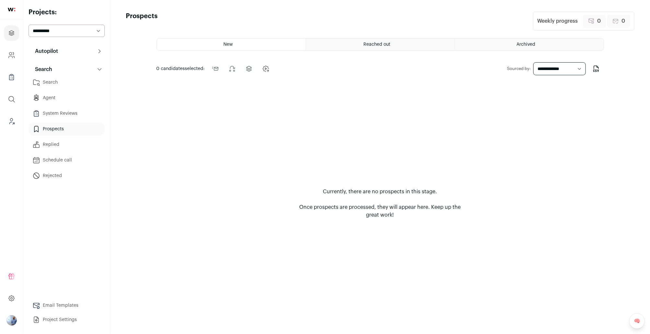
click at [52, 320] on link "Project Settings" at bounding box center [67, 319] width 76 height 13
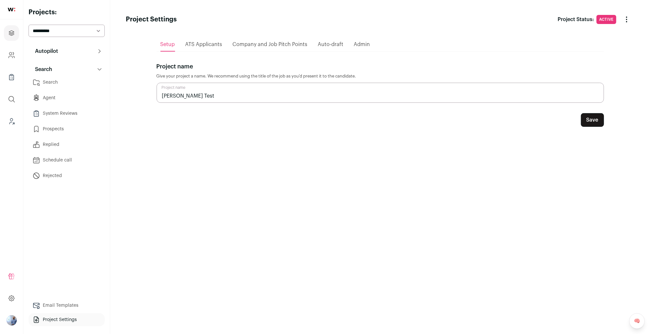
click at [366, 46] on span "Admin" at bounding box center [362, 44] width 16 height 5
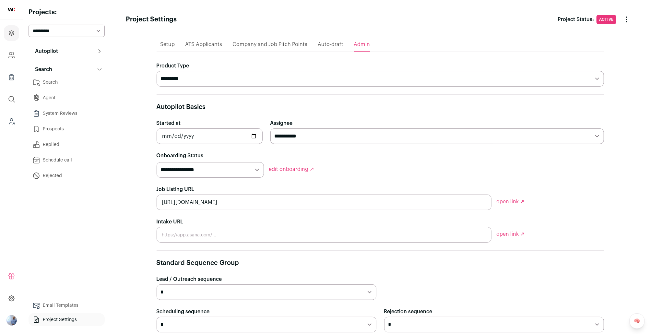
click at [194, 85] on select "**********" at bounding box center [380, 79] width 447 height 16
select select "**********"
click at [157, 71] on select "**********" at bounding box center [380, 79] width 447 height 16
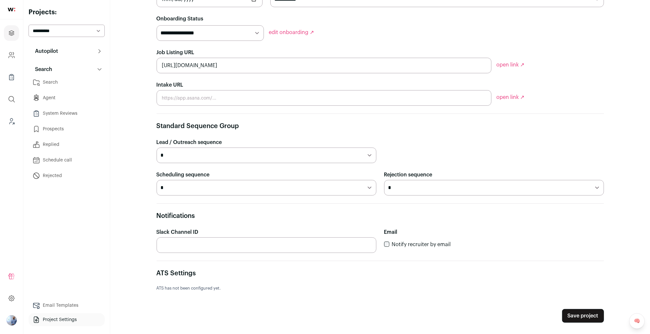
click at [570, 310] on button "Save project" at bounding box center [583, 316] width 42 height 14
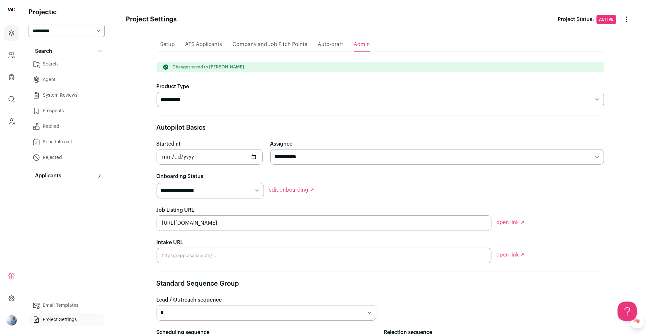
click at [49, 61] on link "Search" at bounding box center [67, 64] width 76 height 13
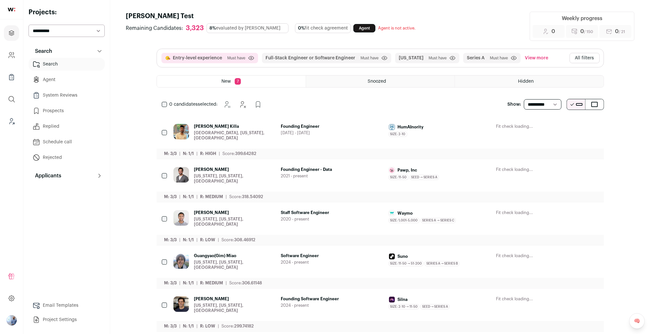
click at [281, 122] on div "[PERSON_NAME] Killa [GEOGRAPHIC_DATA], [US_STATE], [GEOGRAPHIC_DATA] Founding E…" at bounding box center [380, 137] width 447 height 43
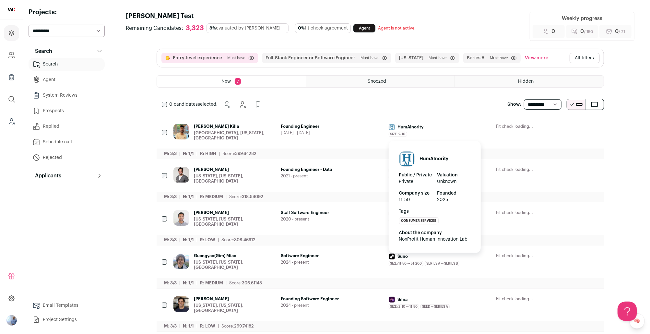
click at [417, 137] on div "HumAInority Public / Private Private Valuation Unknown Company size 11-50 Found…" at bounding box center [435, 195] width 92 height 116
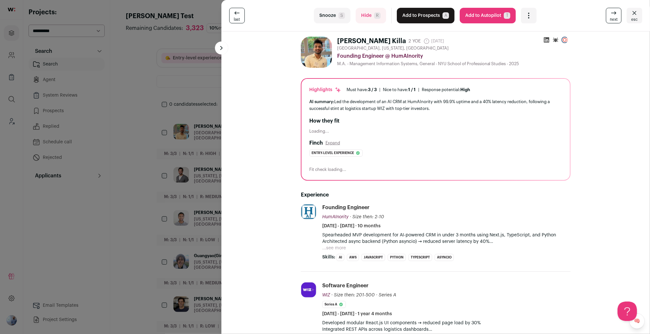
click at [434, 20] on button "Add to Prospects A" at bounding box center [426, 16] width 58 height 16
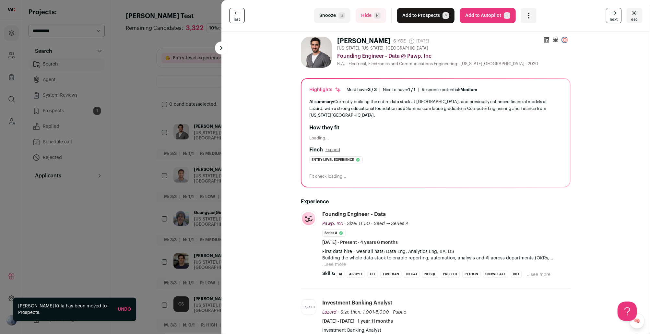
click at [429, 19] on button "Add to Prospects A" at bounding box center [426, 16] width 58 height 16
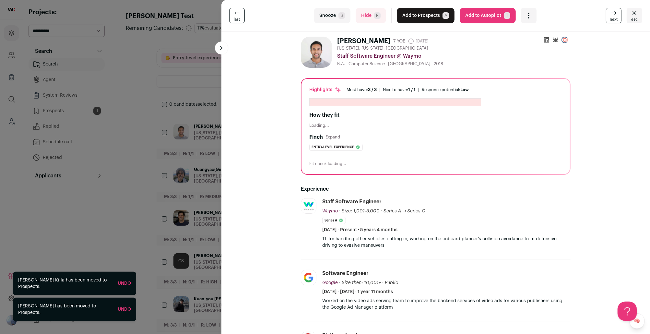
click at [429, 19] on button "Add to Prospects A" at bounding box center [426, 16] width 58 height 16
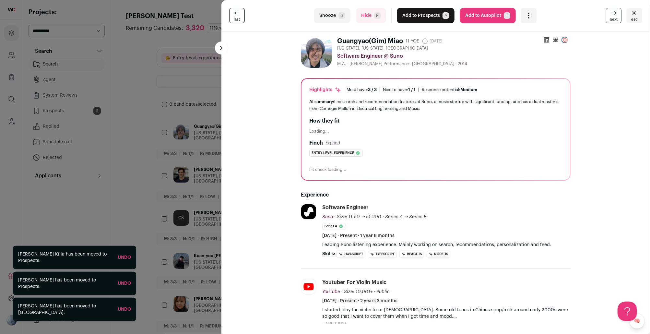
click at [130, 93] on div "last Snooze S Hide R Add to Prospects A Are you sure? Guangyao(Gim) Miao is alr…" at bounding box center [325, 167] width 650 height 334
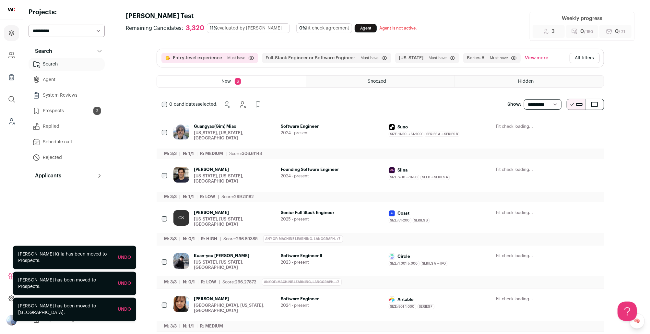
click at [77, 114] on link "Prospects 3" at bounding box center [67, 110] width 76 height 13
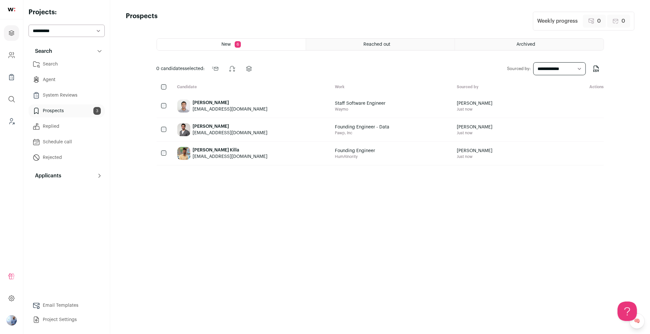
click at [159, 87] on div at bounding box center [165, 87] width 16 height 6
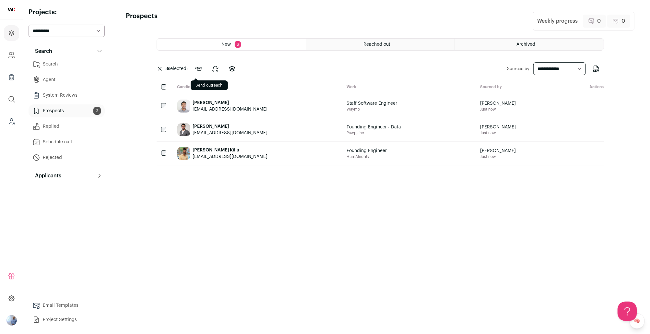
click at [198, 72] on icon at bounding box center [199, 69] width 8 height 8
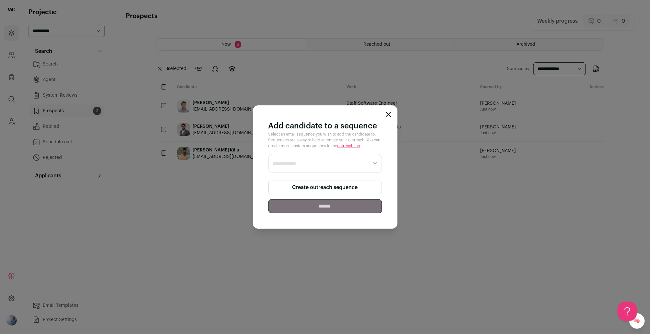
click at [326, 187] on link "Create outreach sequence" at bounding box center [324, 188] width 113 height 14
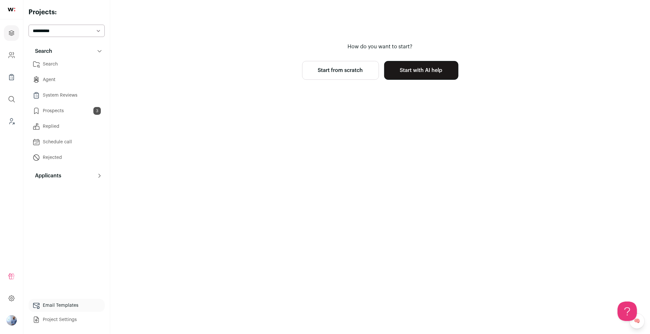
click at [411, 71] on link "Start with AI help" at bounding box center [421, 70] width 74 height 19
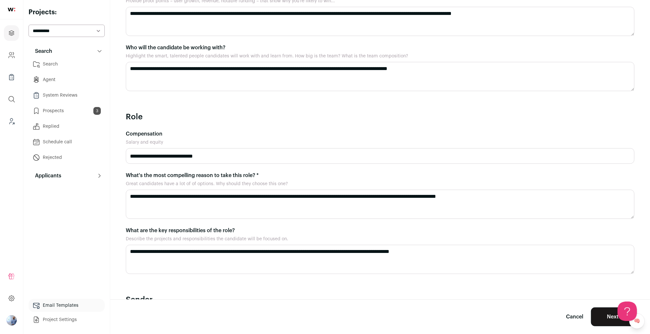
scroll to position [205, 0]
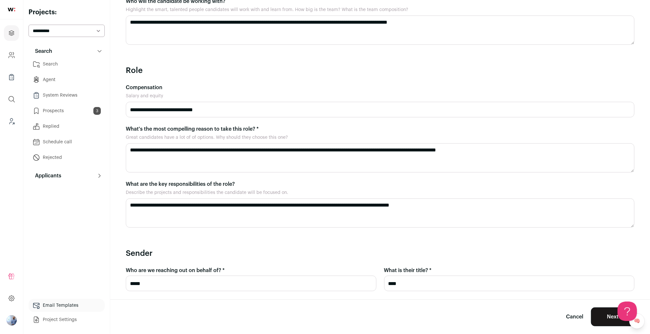
click at [602, 322] on button "Next" at bounding box center [612, 316] width 43 height 19
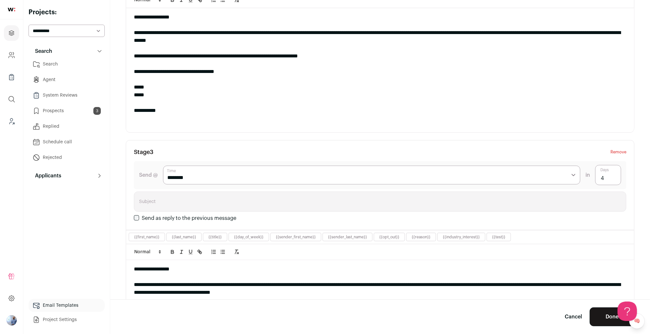
scroll to position [536, 0]
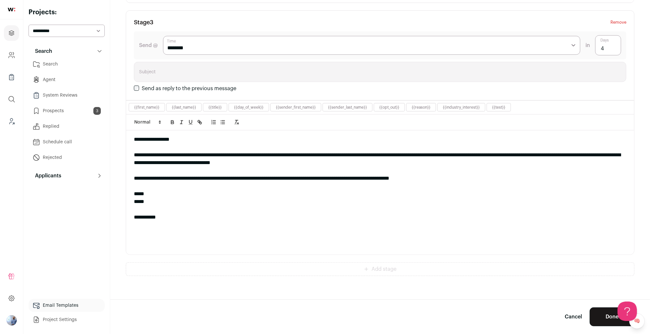
click at [601, 316] on button "Done" at bounding box center [612, 316] width 45 height 19
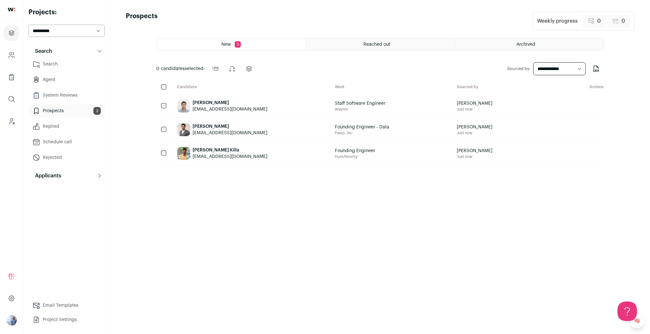
click at [195, 111] on div "ramvapps@gmail.com" at bounding box center [230, 109] width 75 height 6
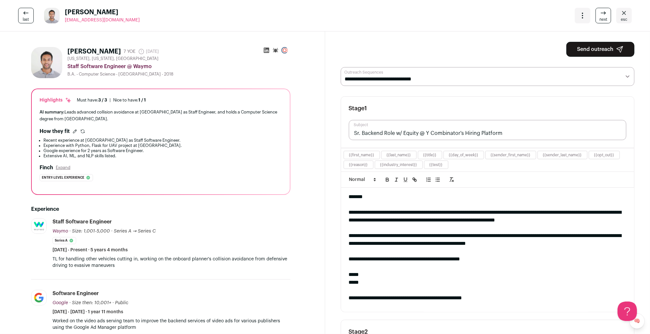
click at [622, 13] on icon "Close" at bounding box center [624, 13] width 8 height 8
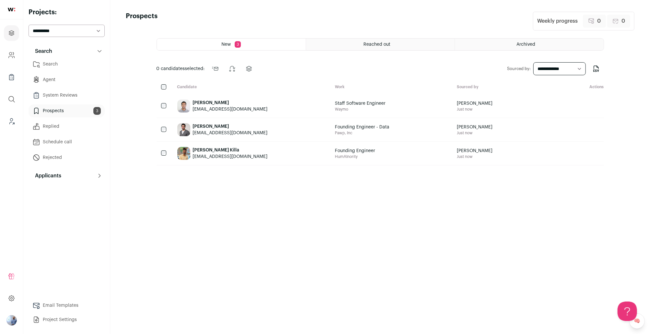
click at [72, 122] on link "Replied" at bounding box center [67, 126] width 76 height 13
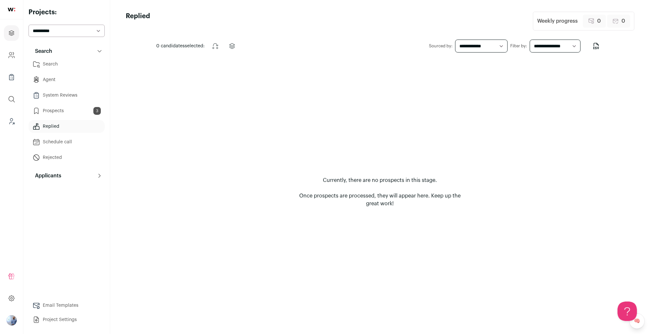
click at [44, 66] on link "Search" at bounding box center [67, 64] width 76 height 13
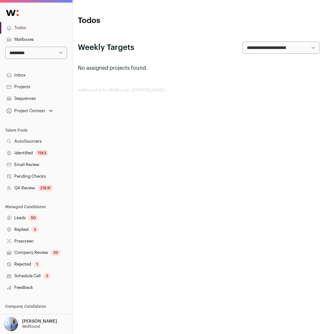
click at [50, 49] on select "**********" at bounding box center [36, 53] width 62 height 12
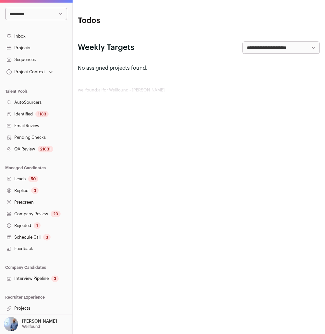
click at [24, 314] on link "Projects" at bounding box center [36, 309] width 72 height 12
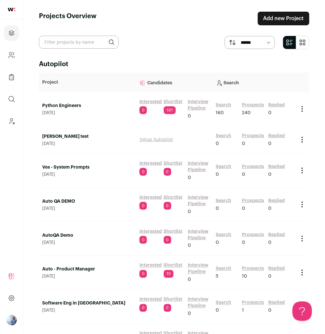
click at [224, 166] on link "Search" at bounding box center [224, 166] width 16 height 6
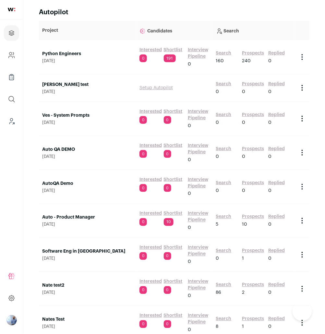
scroll to position [214, 0]
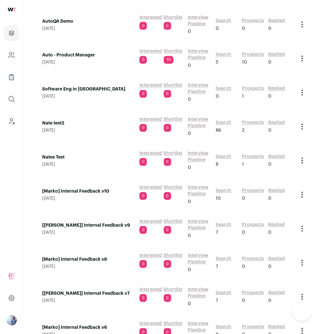
click at [223, 126] on div "Search 86" at bounding box center [228, 127] width 24 height 14
click at [223, 121] on link "Search" at bounding box center [224, 123] width 16 height 6
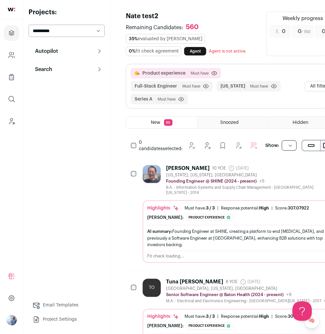
click at [305, 91] on button "All filters" at bounding box center [320, 86] width 30 height 10
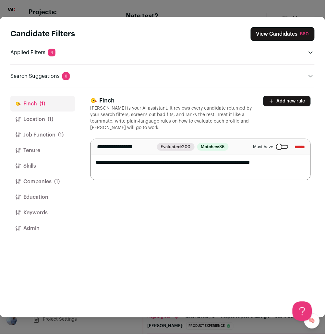
click at [300, 149] on input "******" at bounding box center [300, 147] width 10 height 10
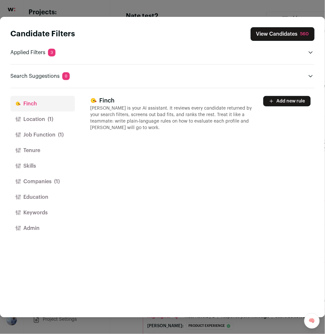
click at [51, 125] on button "Location (1)" at bounding box center [42, 120] width 65 height 16
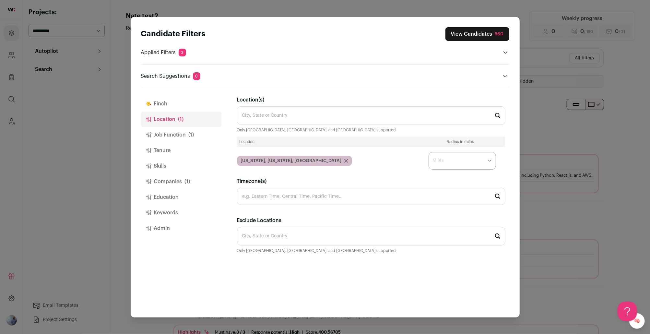
click at [301, 161] on div "New York, New York, USA" at bounding box center [294, 161] width 115 height 10
click at [325, 161] on icon "Close modal via background" at bounding box center [346, 161] width 4 height 4
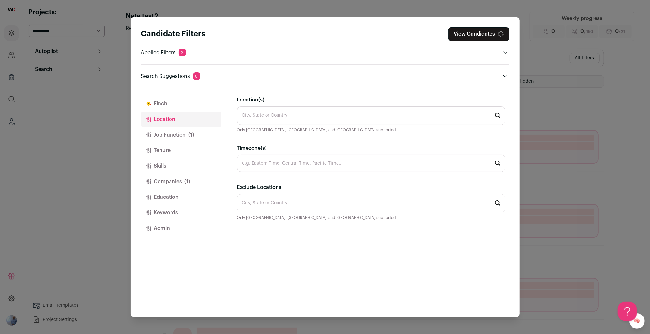
click at [178, 136] on button "Job Function (1)" at bounding box center [181, 135] width 80 height 16
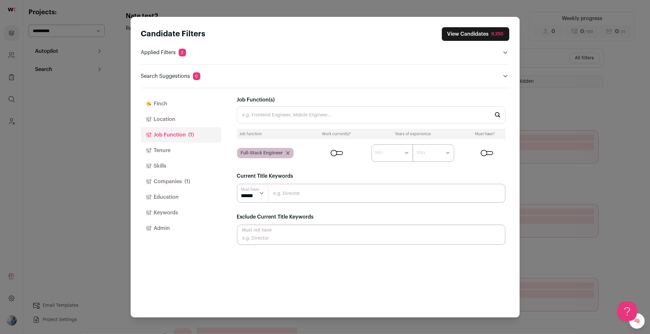
click at [287, 154] on icon "Close modal via background" at bounding box center [288, 153] width 4 height 4
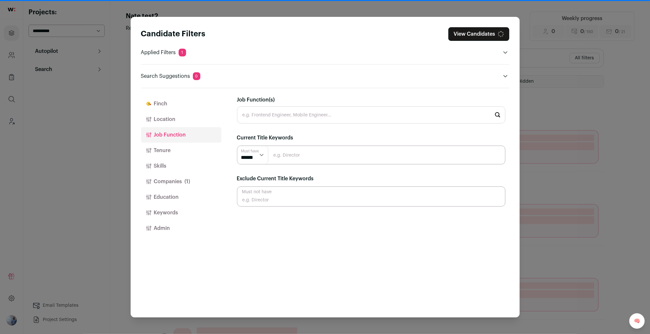
click at [183, 181] on button "Companies (1)" at bounding box center [181, 182] width 80 height 16
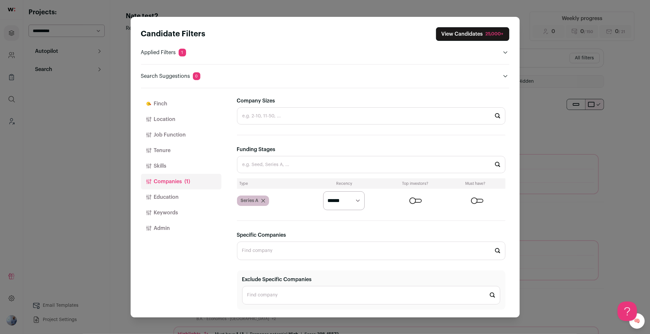
click at [264, 203] on div "Series A" at bounding box center [253, 200] width 32 height 10
click at [262, 200] on icon "Close modal via background" at bounding box center [263, 201] width 4 height 4
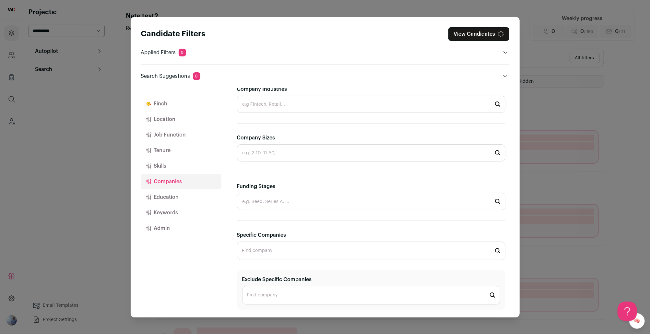
click at [169, 221] on button "Admin" at bounding box center [181, 228] width 80 height 16
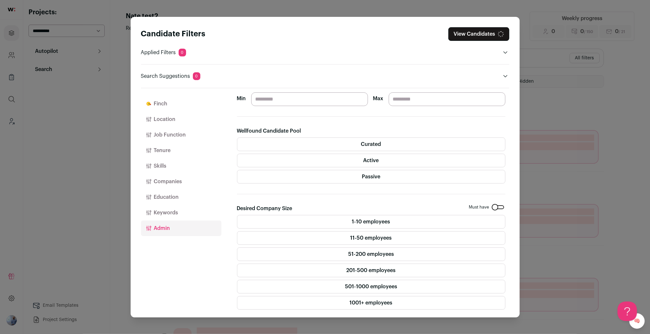
scroll to position [107, 0]
click at [325, 146] on label "Curated" at bounding box center [371, 145] width 268 height 14
click at [325, 159] on label "Active" at bounding box center [371, 161] width 268 height 14
click at [325, 174] on label "Passive" at bounding box center [371, 177] width 268 height 14
click at [252, 99] on input "Min" at bounding box center [309, 100] width 117 height 14
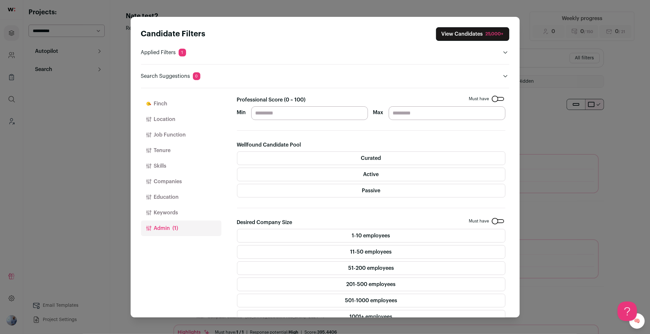
scroll to position [55, 0]
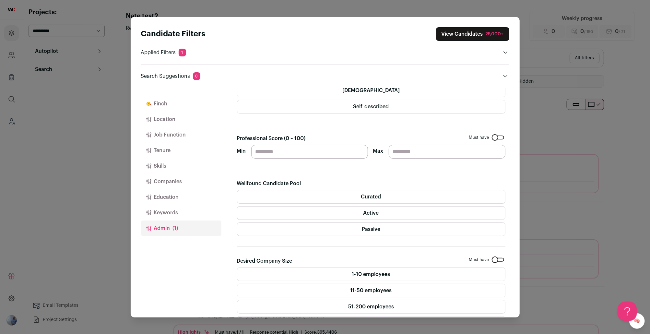
type input "**"
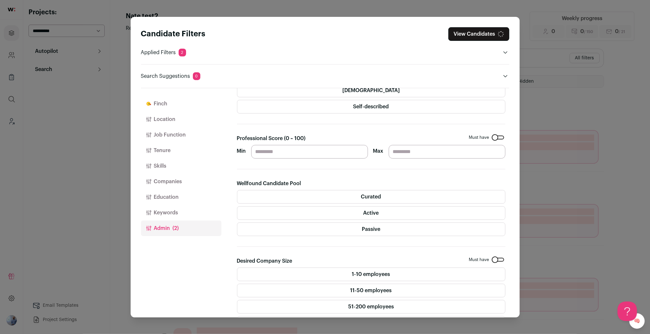
click at [290, 168] on section "Gender Must have Female Male Non-binary Self-described Professional Score (0 ~ …" at bounding box center [371, 201] width 268 height 321
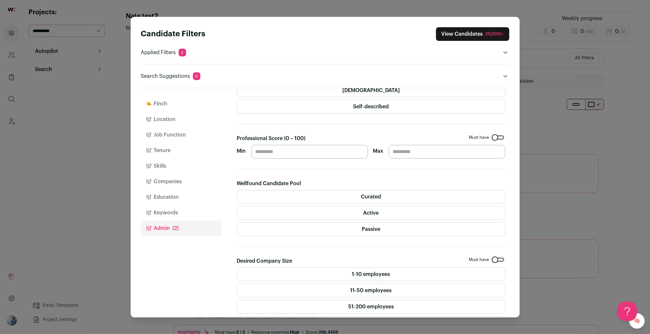
scroll to position [0, 0]
click at [302, 159] on section "Gender Must have Female Male Non-binary Self-described Professional Score (0 ~ …" at bounding box center [371, 201] width 268 height 321
click at [325, 132] on div "Finch Finch is your AI assistant. It reviews every candidate returned by your s…" at bounding box center [373, 202] width 272 height 229
click at [325, 132] on div "Candidate Filters View Candidates 25,000+ Applied Filters 2 50+ professional sc…" at bounding box center [325, 167] width 650 height 334
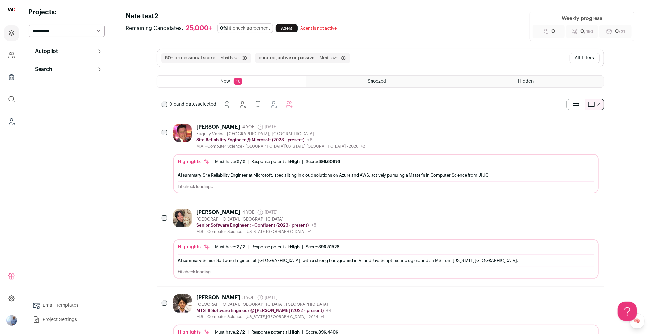
click at [325, 120] on div "Anthony Pirolli 4 YOE 21 days ago Admin only. The last time the profile was scr…" at bounding box center [380, 158] width 447 height 85
click at [325, 127] on div "Anthony Pirolli 4 YOE 21 days ago Admin only. The last time the profile was scr…" at bounding box center [385, 136] width 425 height 25
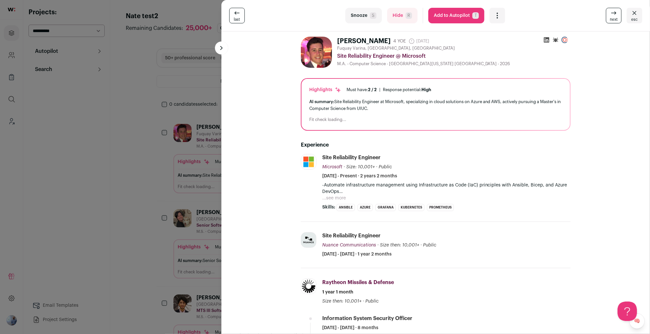
click at [187, 131] on div "last Snooze S Hide R Add to Autopilot T More actions Add to Shortlist Re-calibr…" at bounding box center [325, 167] width 650 height 334
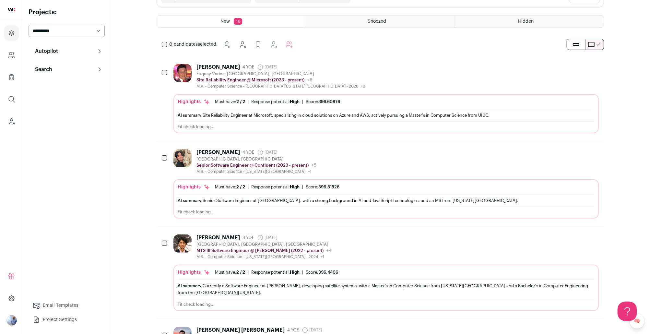
scroll to position [97, 0]
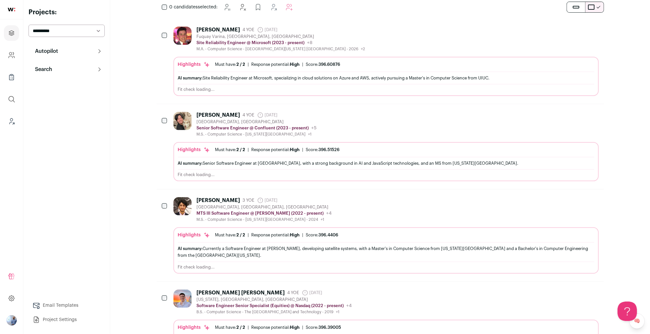
click at [251, 149] on ul "Must have: 2 / 2 How many must haves have been fulfilled? | Response potential:…" at bounding box center [277, 149] width 124 height 5
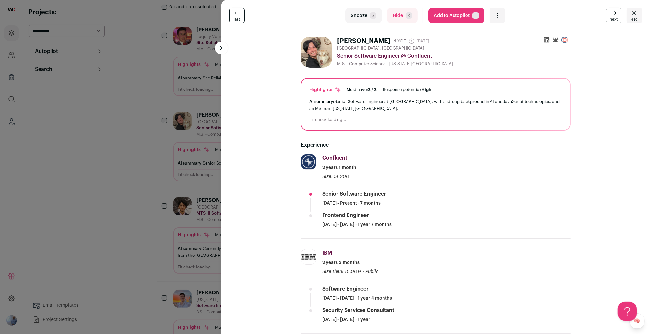
scroll to position [189, 0]
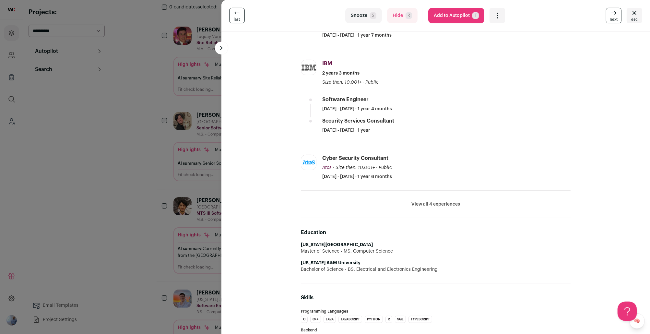
click at [162, 178] on div "last Snooze S Hide R Add to Autopilot T More actions Add to Shortlist Re-calibr…" at bounding box center [325, 167] width 650 height 334
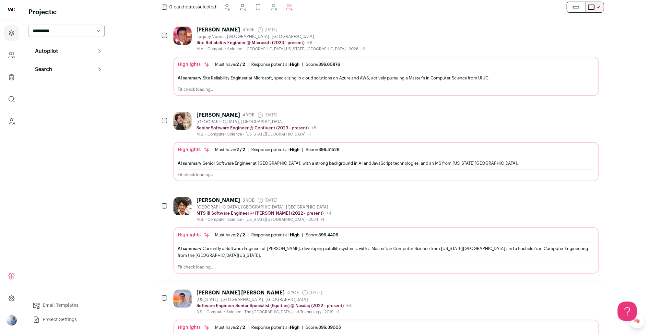
click at [162, 178] on div "Charlie Giang 4 YOE 13 days ago Admin only. The last time the profile was scrap…" at bounding box center [380, 146] width 447 height 85
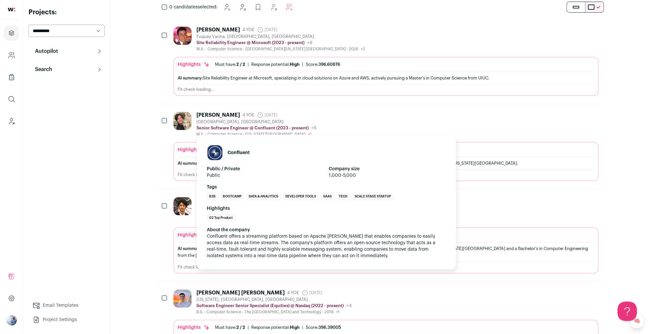
click at [215, 188] on strong "Tags" at bounding box center [326, 187] width 239 height 6
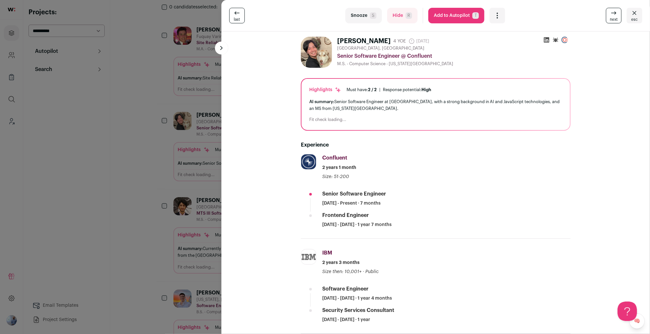
click at [195, 240] on div "last Snooze S Hide R Add to Autopilot T More actions Add to Shortlist Re-calibr…" at bounding box center [325, 167] width 650 height 334
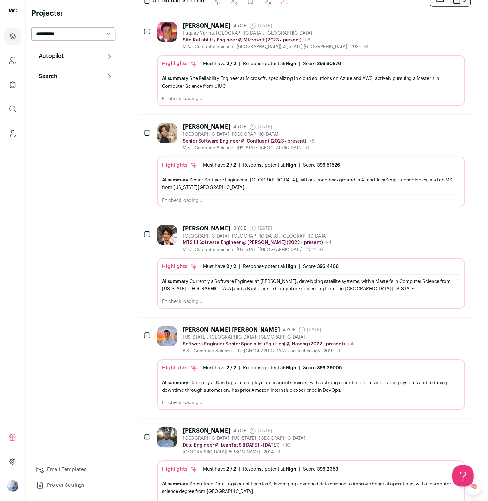
scroll to position [107, 0]
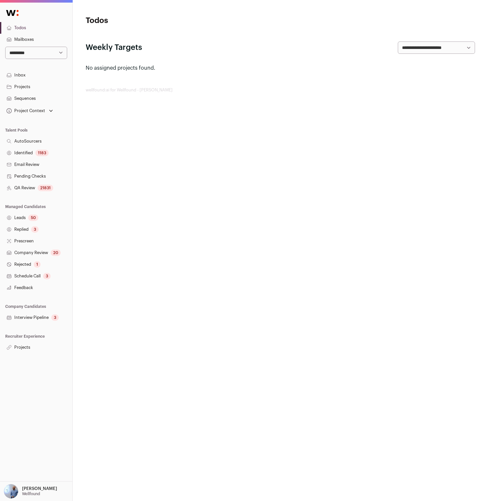
click at [42, 39] on link "Mailboxes" at bounding box center [36, 40] width 72 height 12
click at [44, 50] on select "**********" at bounding box center [36, 53] width 62 height 12
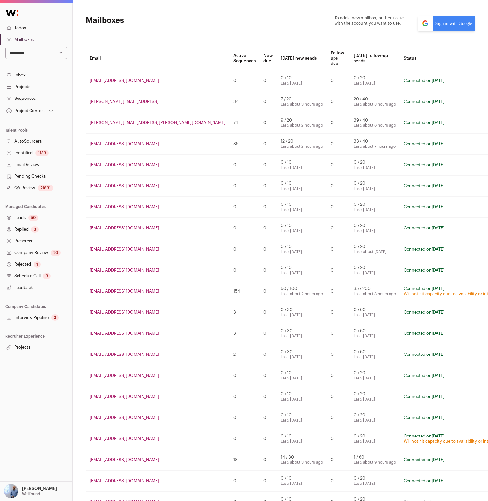
click at [54, 58] on select "**********" at bounding box center [36, 53] width 62 height 12
select select "*"
click at [5, 47] on select "**********" at bounding box center [36, 53] width 62 height 12
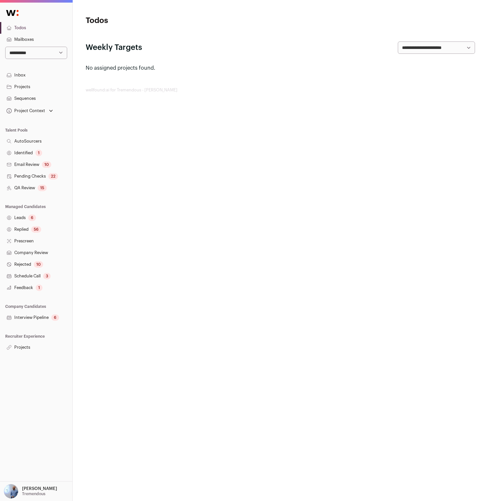
click at [25, 351] on link "Projects" at bounding box center [36, 348] width 72 height 12
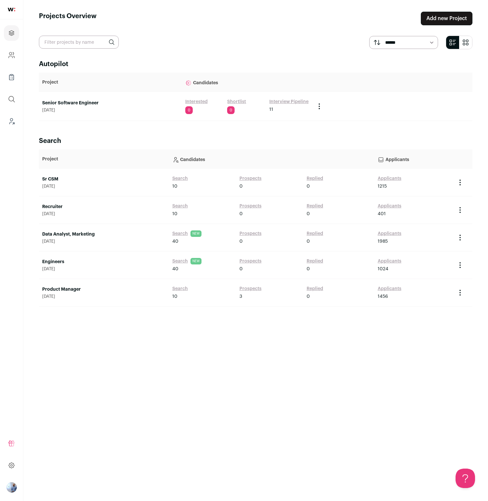
click at [101, 104] on link "Senior Software Engineer" at bounding box center [110, 103] width 136 height 6
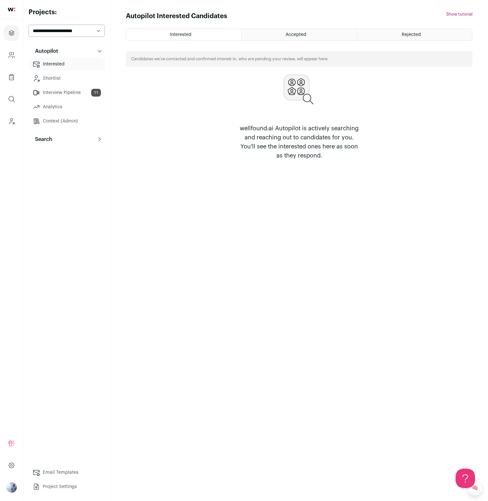
click at [70, 141] on button "Search" at bounding box center [67, 139] width 76 height 13
click at [81, 170] on link "Agent 107" at bounding box center [67, 167] width 76 height 13
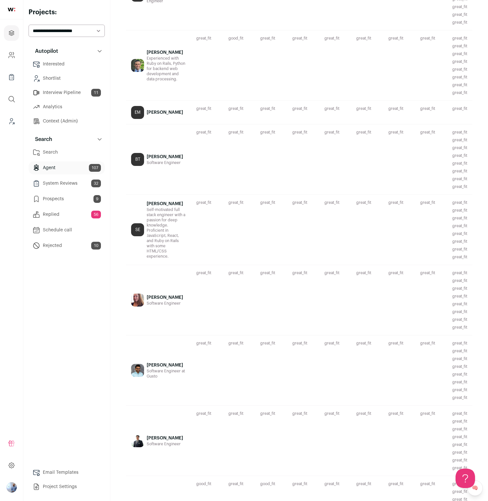
scroll to position [988, 0]
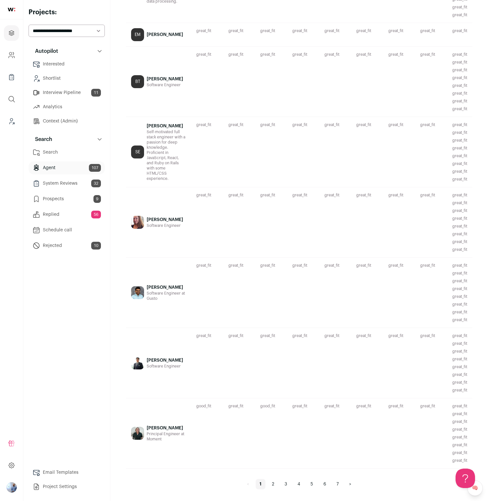
click at [306, 486] on nav "< 1 2 3 4 5 6 7 >" at bounding box center [299, 484] width 112 height 10
click at [314, 483] on link "5" at bounding box center [311, 484] width 10 height 10
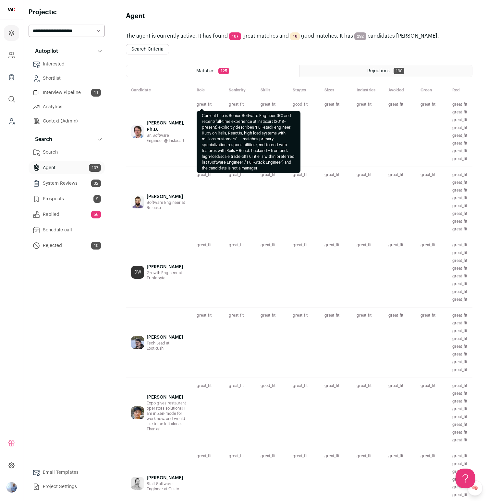
click at [196, 102] on p "great_fit" at bounding box center [207, 104] width 22 height 5
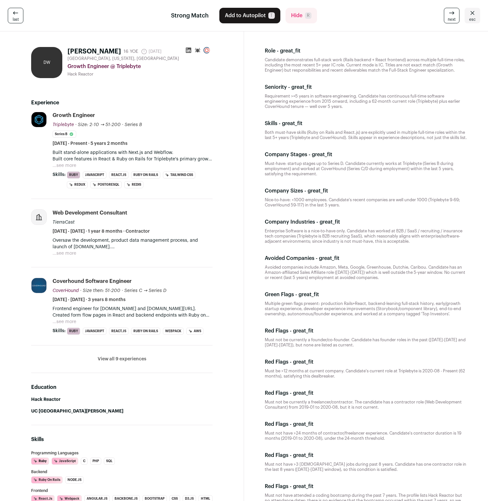
click at [187, 48] on icon at bounding box center [189, 51] width 6 height 6
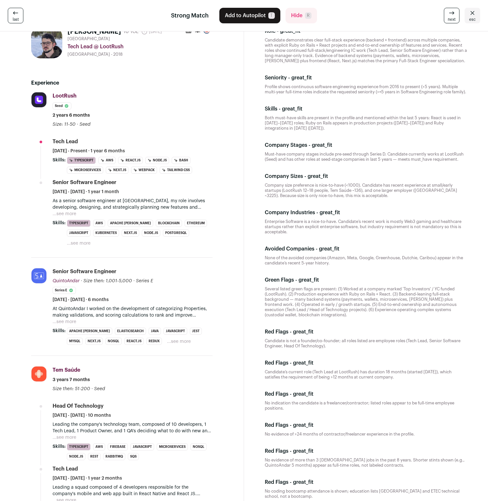
scroll to position [50, 0]
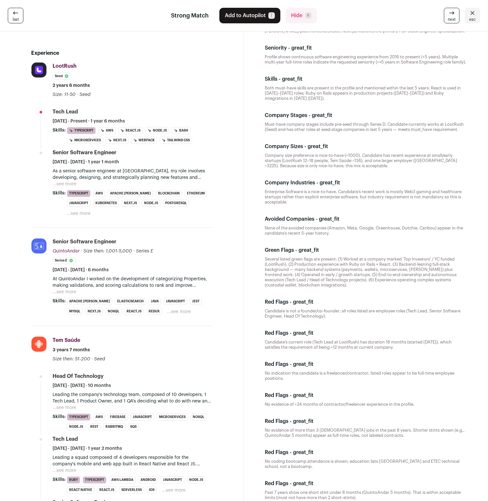
click at [167, 315] on button "...see more" at bounding box center [179, 312] width 24 height 6
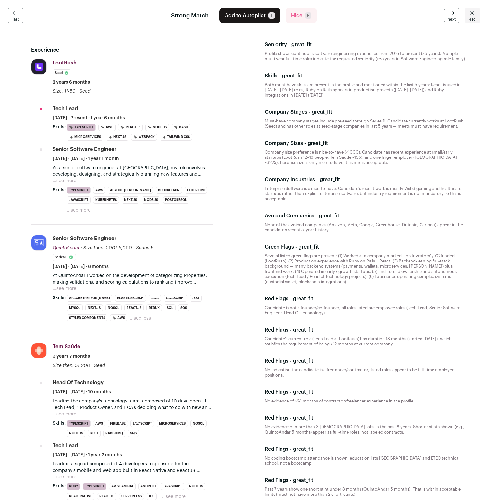
scroll to position [138, 0]
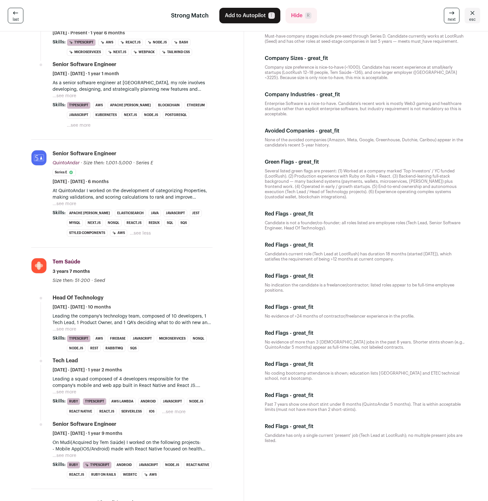
click at [122, 247] on li "[PERSON_NAME][DOMAIN_NAME] Add to company list Public / Private Private Valuati…" at bounding box center [121, 194] width 181 height 108
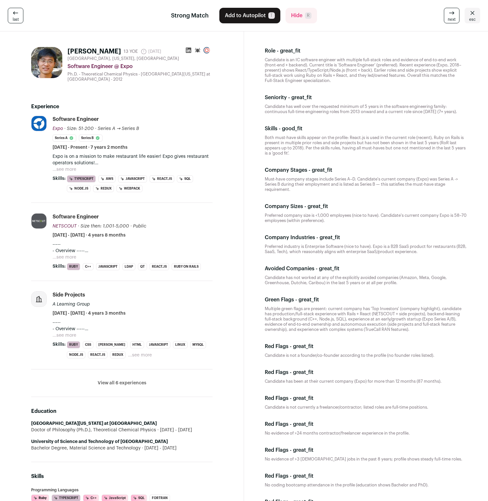
click at [65, 170] on button "...see more" at bounding box center [65, 169] width 24 height 6
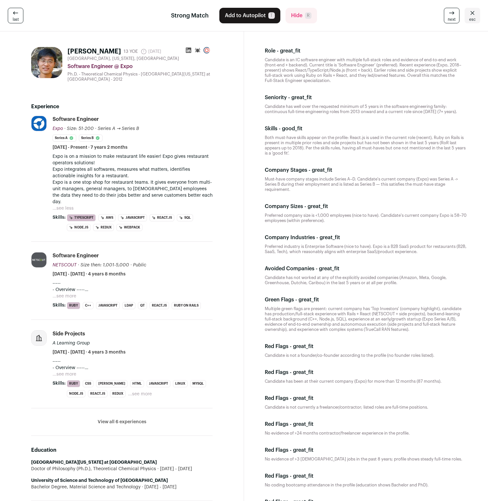
click at [208, 365] on div "----- - Overview ----- - Lead a team to learn cutting edge web application tech…" at bounding box center [133, 367] width 160 height 19
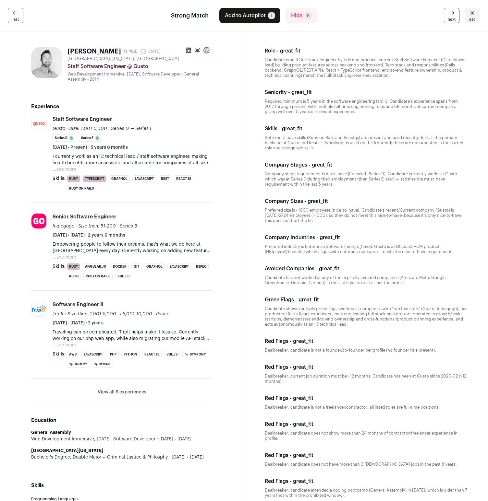
click at [185, 48] on icon at bounding box center [188, 50] width 6 height 6
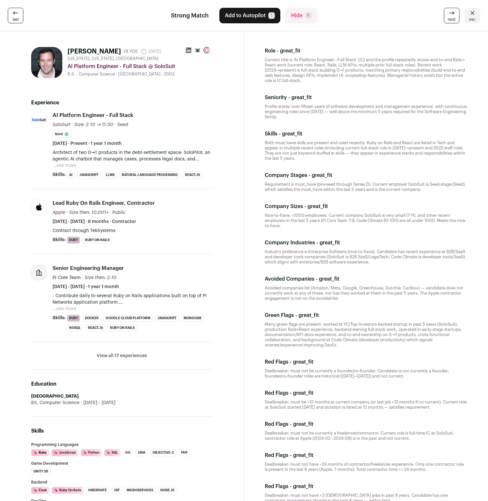
click at [189, 49] on icon at bounding box center [189, 51] width 6 height 6
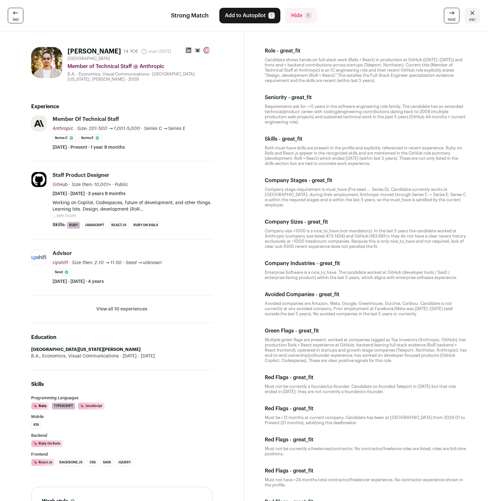
click at [68, 214] on button "...see more" at bounding box center [65, 216] width 24 height 6
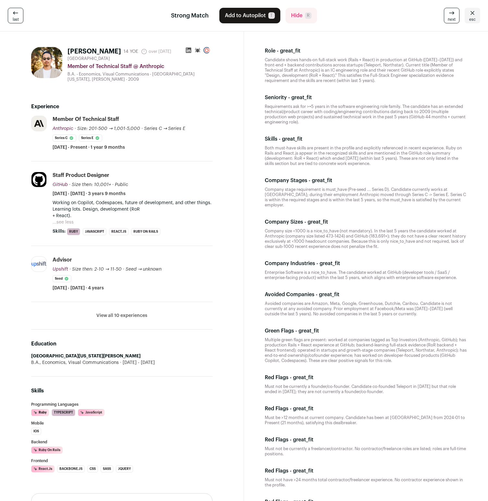
click at [125, 312] on li "View all 10 experiences View less" at bounding box center [121, 316] width 181 height 28
click at [121, 317] on button "View all 10 experiences" at bounding box center [121, 316] width 51 height 6
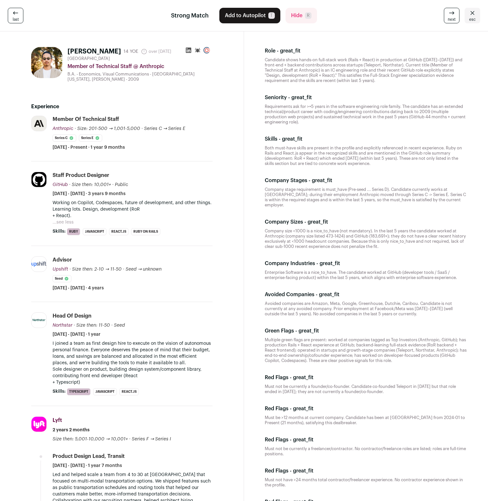
click at [371, 45] on div "Role - great_fit Candidate shows hands-on full‑stack work (Rails + React) in pr…" at bounding box center [365, 65] width 213 height 47
click at [370, 56] on div "Role - great_fit Candidate shows hands-on full‑stack work (Rails + React) in pr…" at bounding box center [365, 65] width 213 height 47
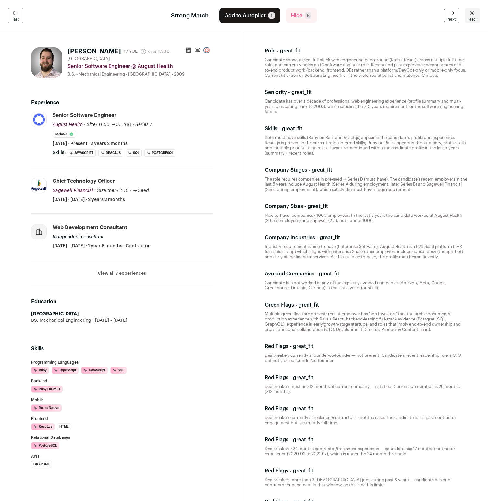
click at [125, 268] on li "View all 7 experiences View less" at bounding box center [121, 274] width 181 height 28
click at [122, 274] on button "View all 7 experiences" at bounding box center [122, 273] width 48 height 6
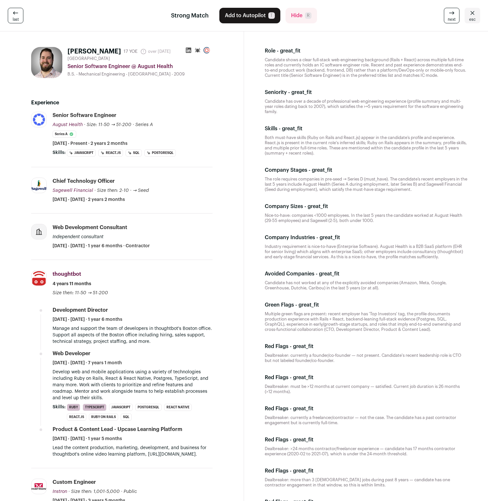
click at [444, 15] on link "next" at bounding box center [452, 16] width 16 height 16
